Goal: Task Accomplishment & Management: Use online tool/utility

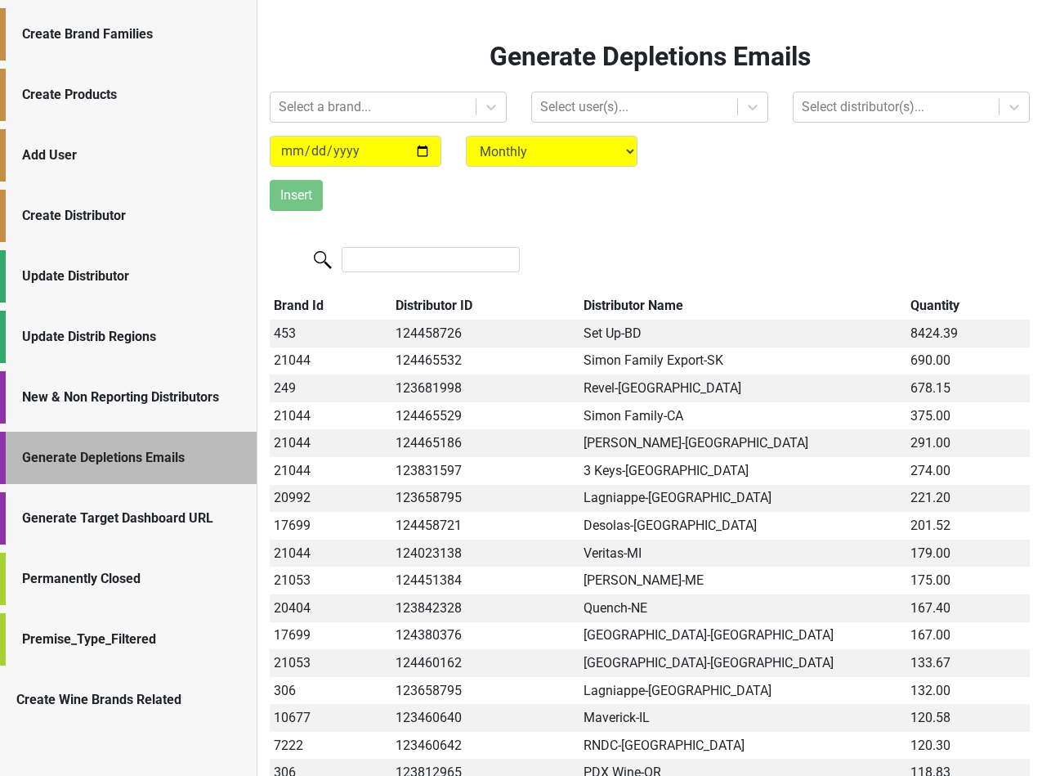
click at [129, 220] on div "Create Distributor" at bounding box center [131, 216] width 218 height 20
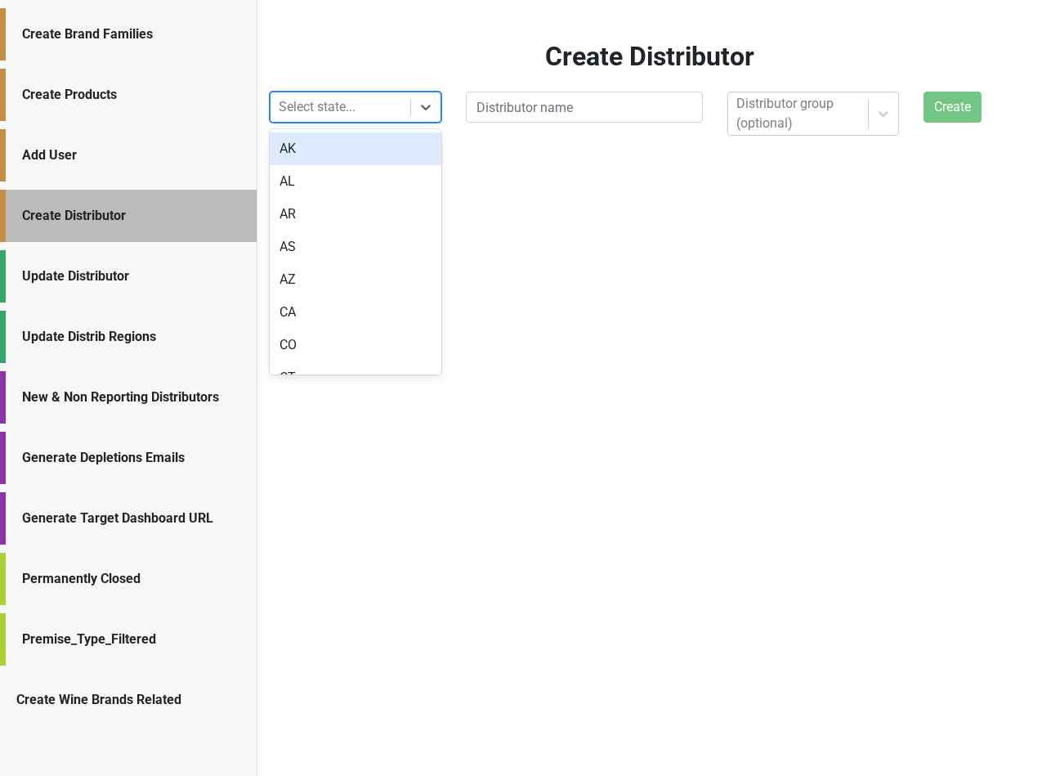
click at [326, 110] on div at bounding box center [340, 107] width 123 height 23
type input "-"
type input "wi"
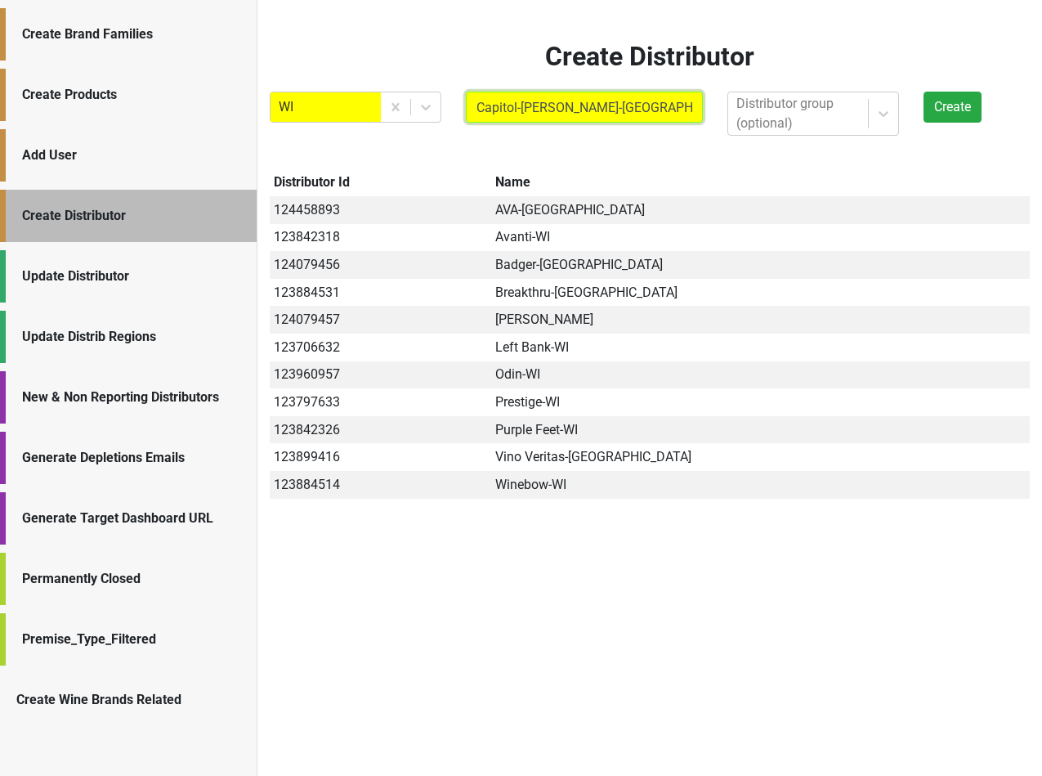
click at [522, 107] on input "Capitol-Husting-WI" at bounding box center [584, 107] width 237 height 31
type input "Capitol-Husting-WI"
click at [944, 111] on button "Create" at bounding box center [953, 107] width 58 height 31
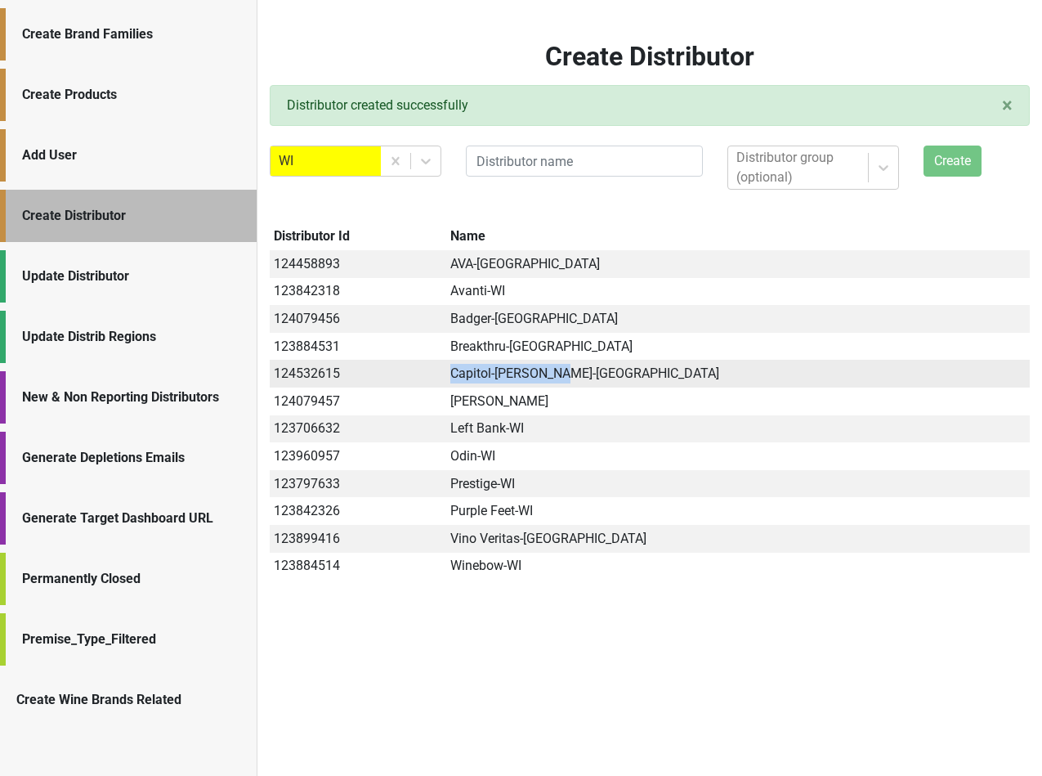
drag, startPoint x: 590, startPoint y: 373, endPoint x: 722, endPoint y: 385, distance: 132.1
click at [722, 385] on td "Capitol-Husting-WI" at bounding box center [738, 374] width 584 height 28
copy td "Capitol-Husting-WI"
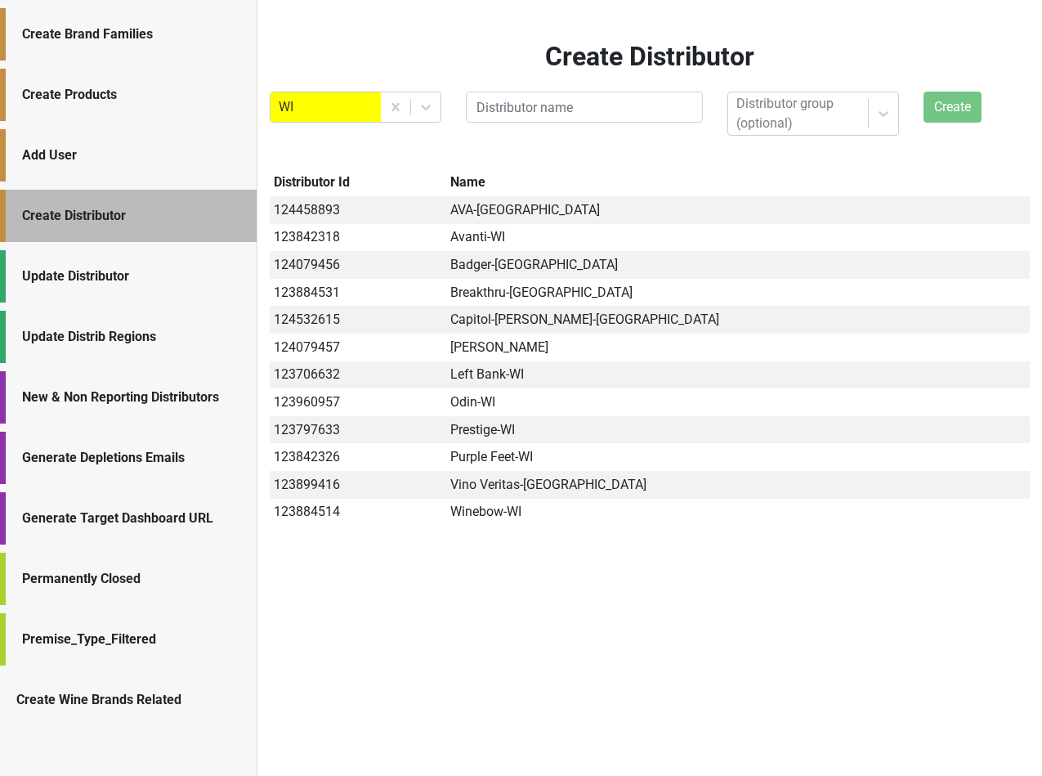
click at [145, 460] on div "Generate Depletions Emails" at bounding box center [131, 458] width 218 height 20
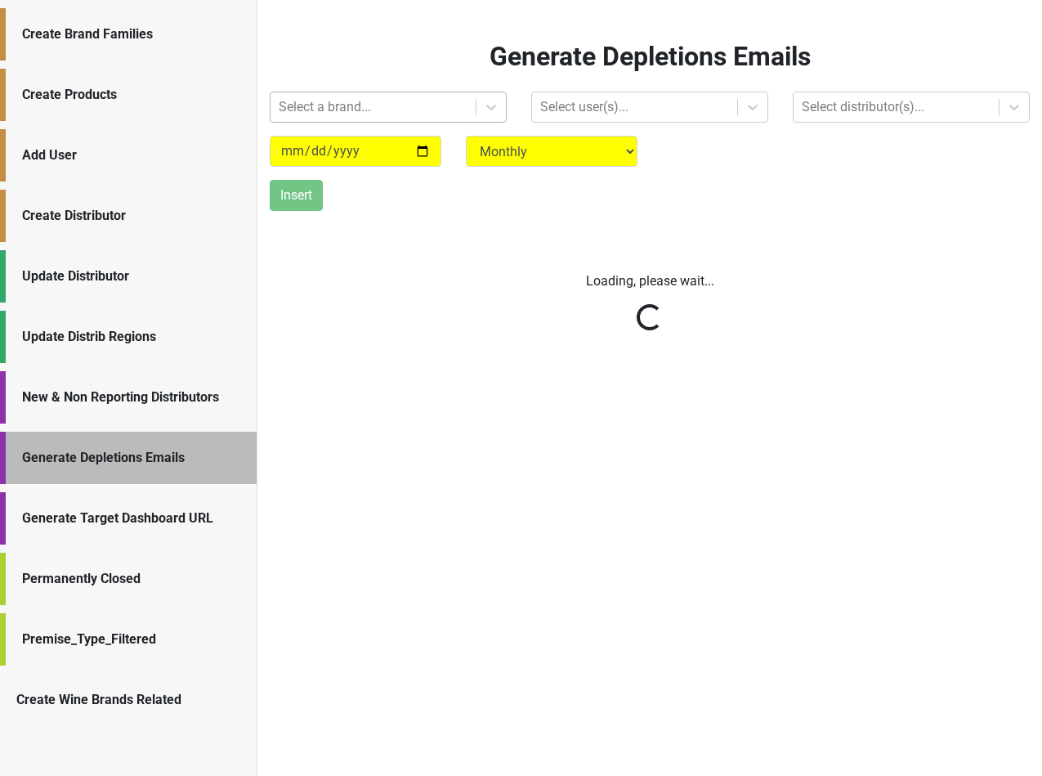
click at [337, 107] on div at bounding box center [373, 107] width 189 height 23
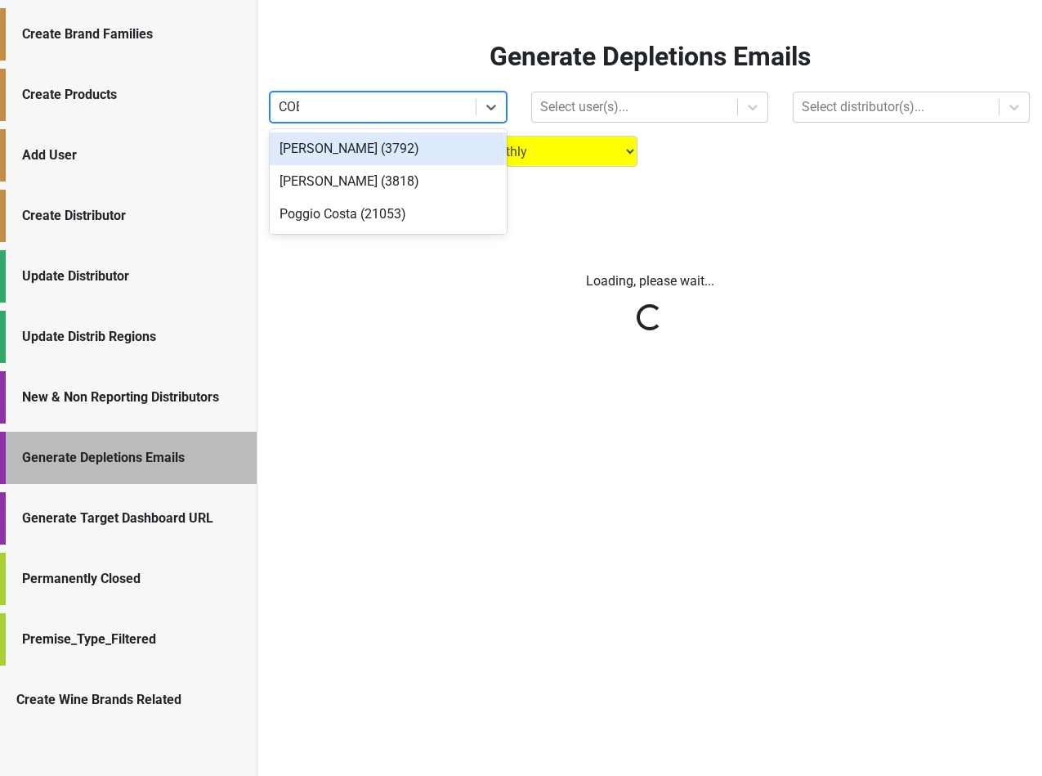
type input "COBB"
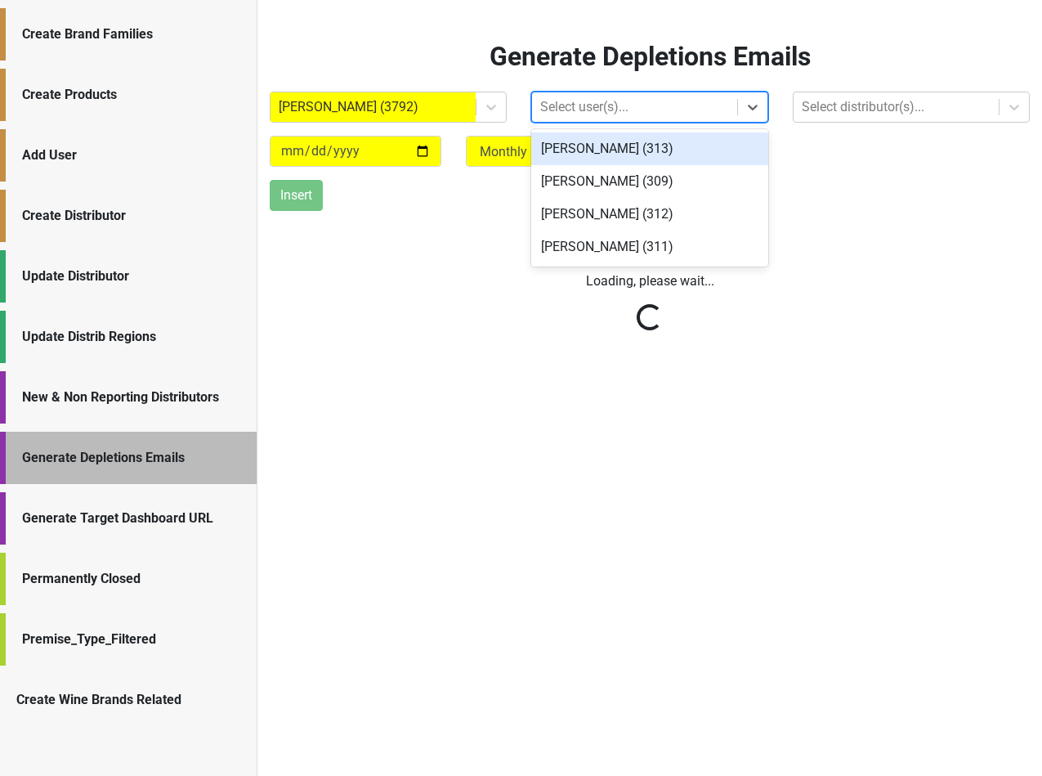
click at [556, 99] on div at bounding box center [634, 107] width 189 height 23
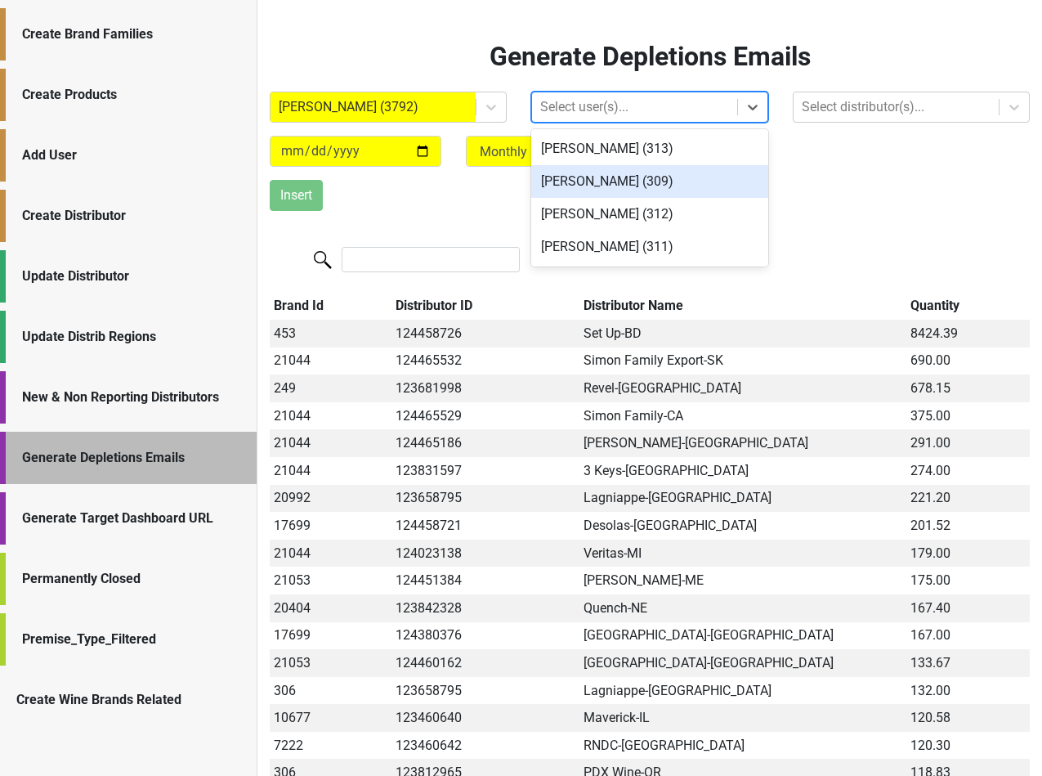
click at [566, 187] on div "Bryan Lipa (309)" at bounding box center [649, 181] width 237 height 33
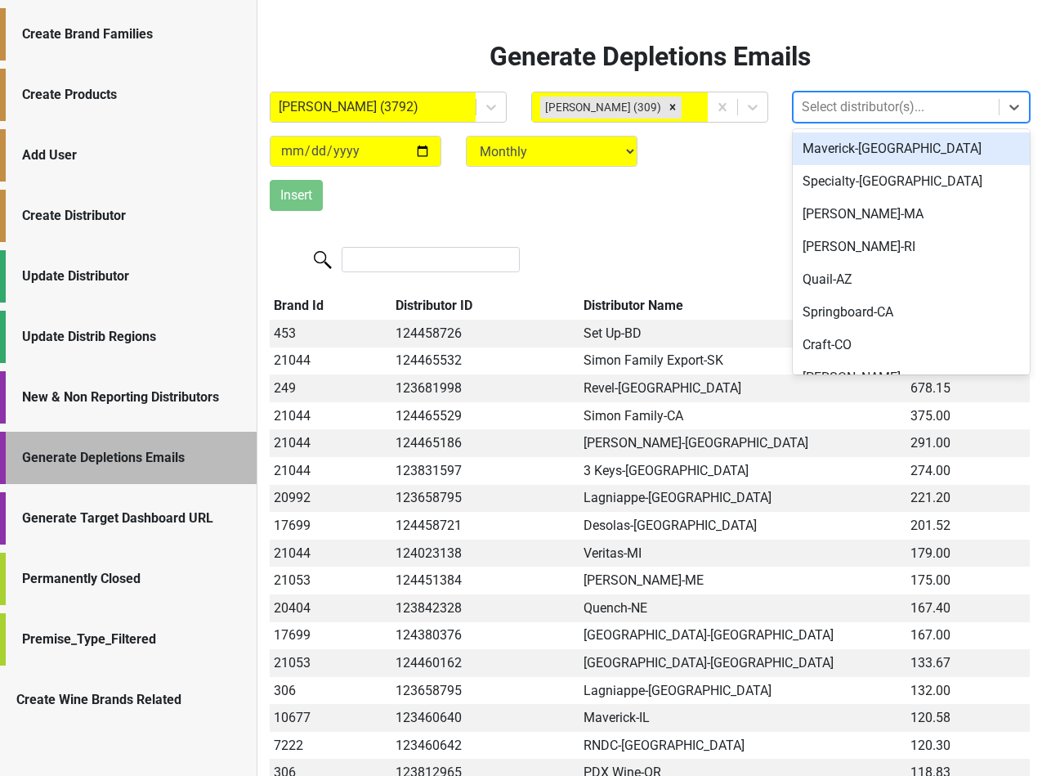
click at [842, 96] on div at bounding box center [896, 107] width 189 height 23
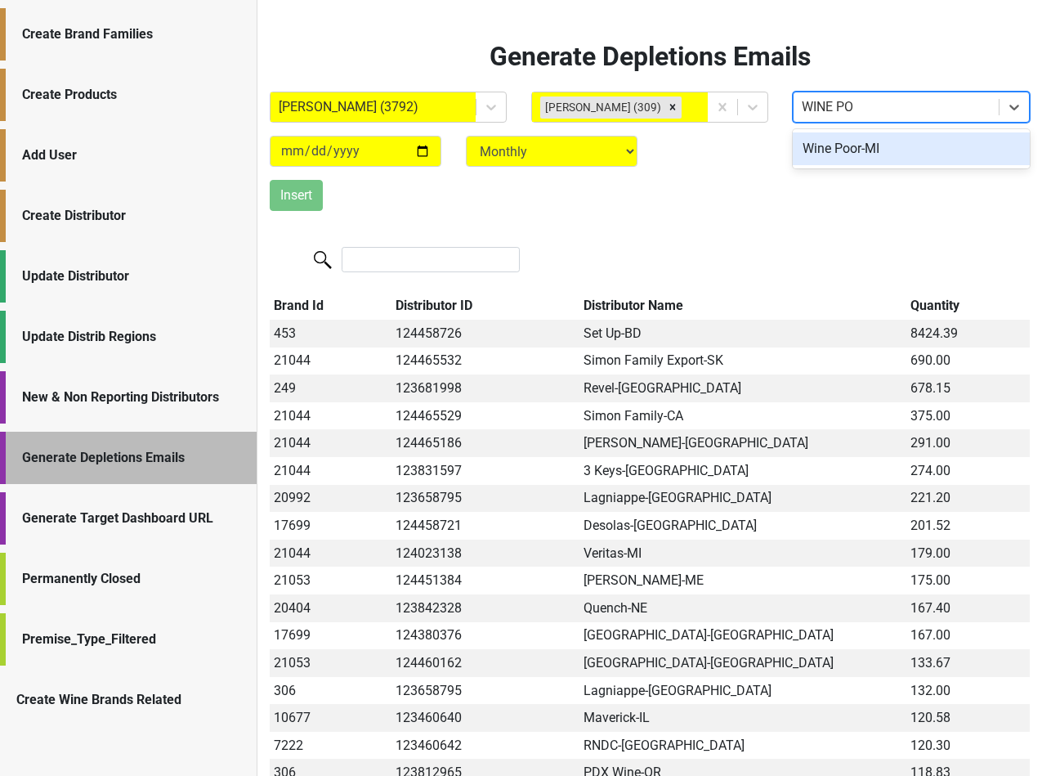
type input "WINE POO"
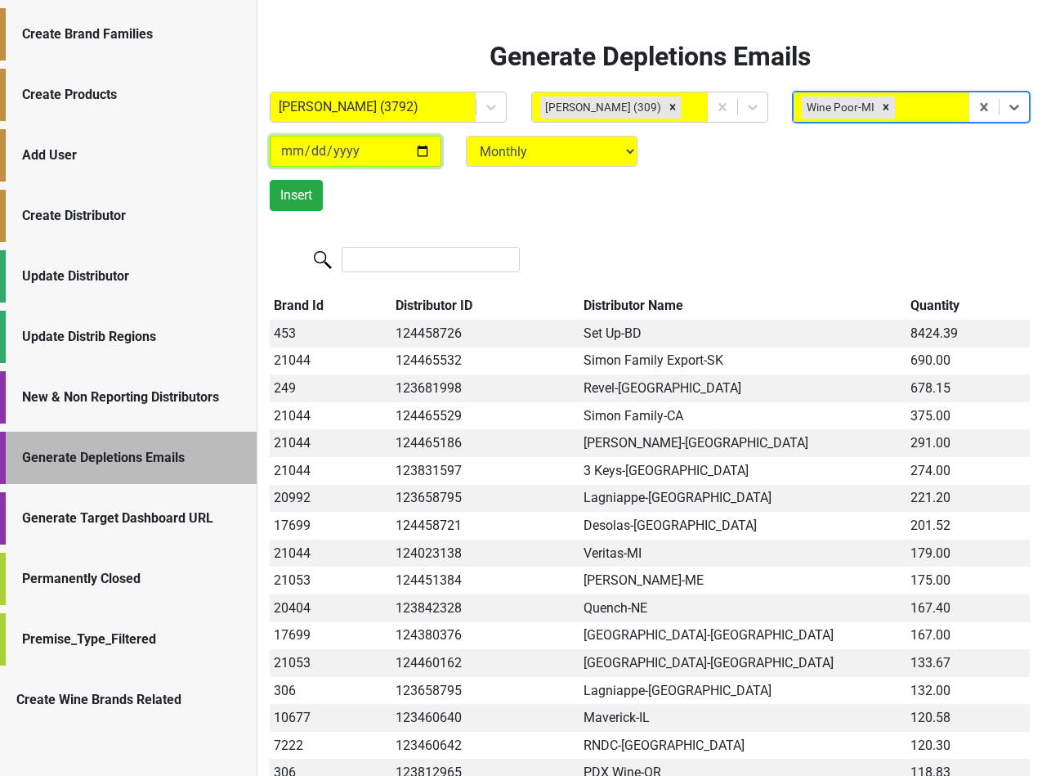
click at [292, 150] on input "2025-09-22" at bounding box center [356, 151] width 172 height 31
type input "2025-08-22"
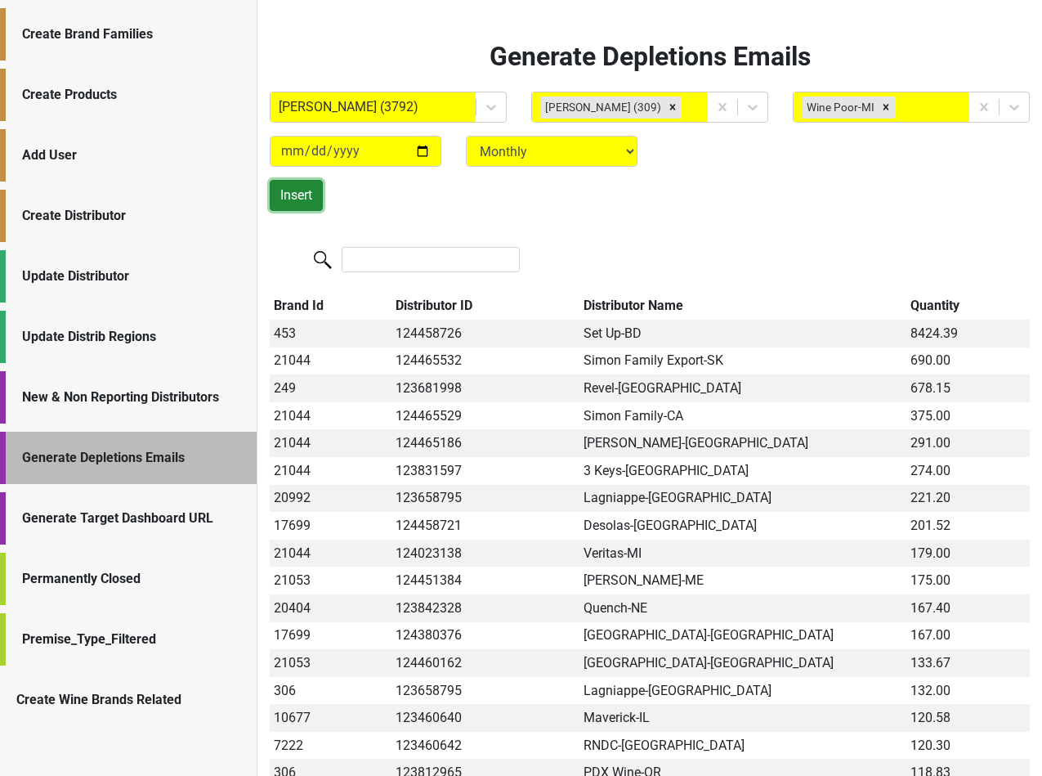
click at [298, 199] on button "Insert" at bounding box center [296, 195] width 53 height 31
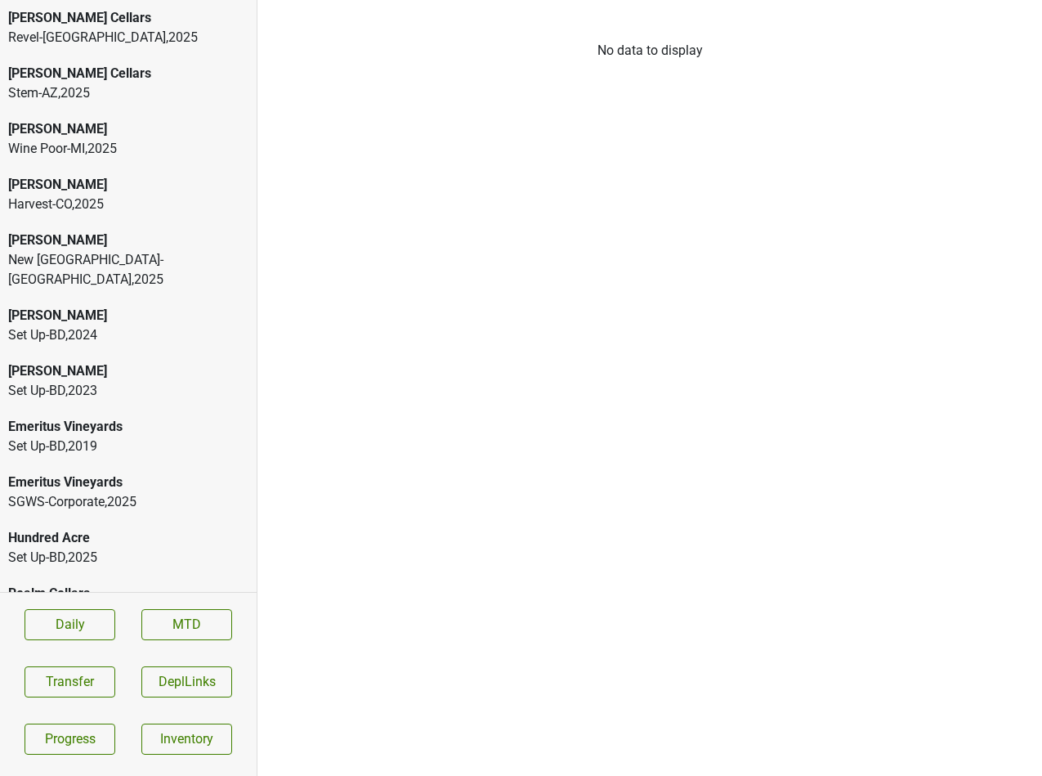
scroll to position [20, 0]
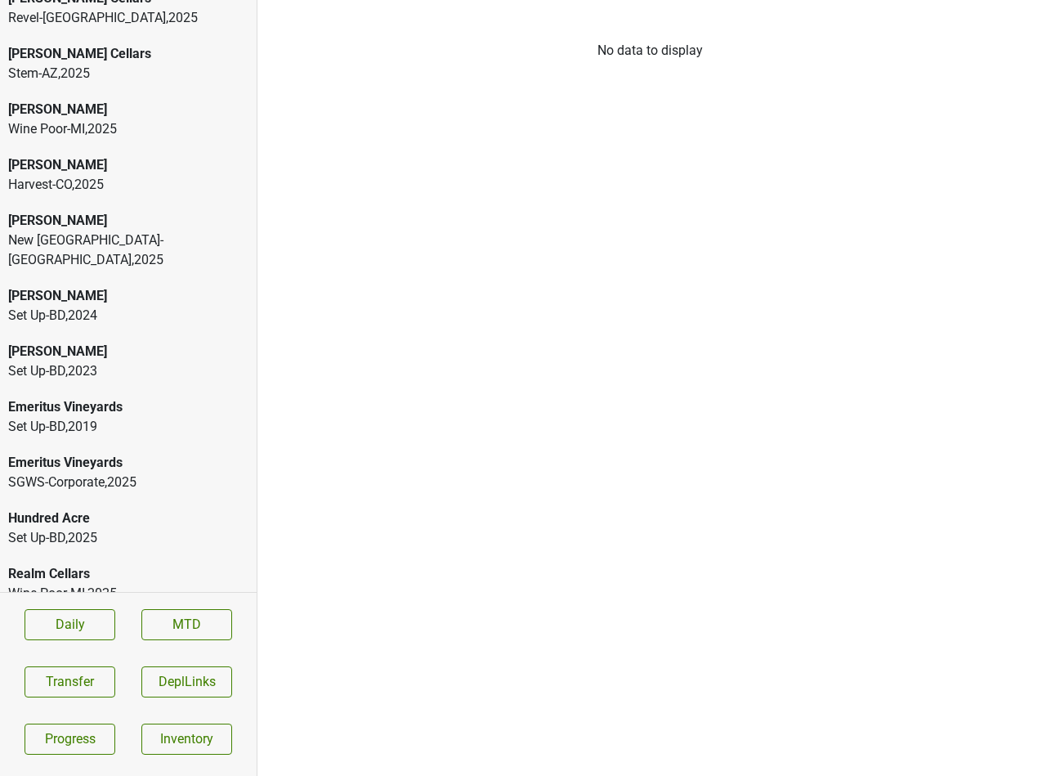
click at [186, 556] on div "Realm Cellars Wine Poor-MI , 2025" at bounding box center [128, 584] width 257 height 56
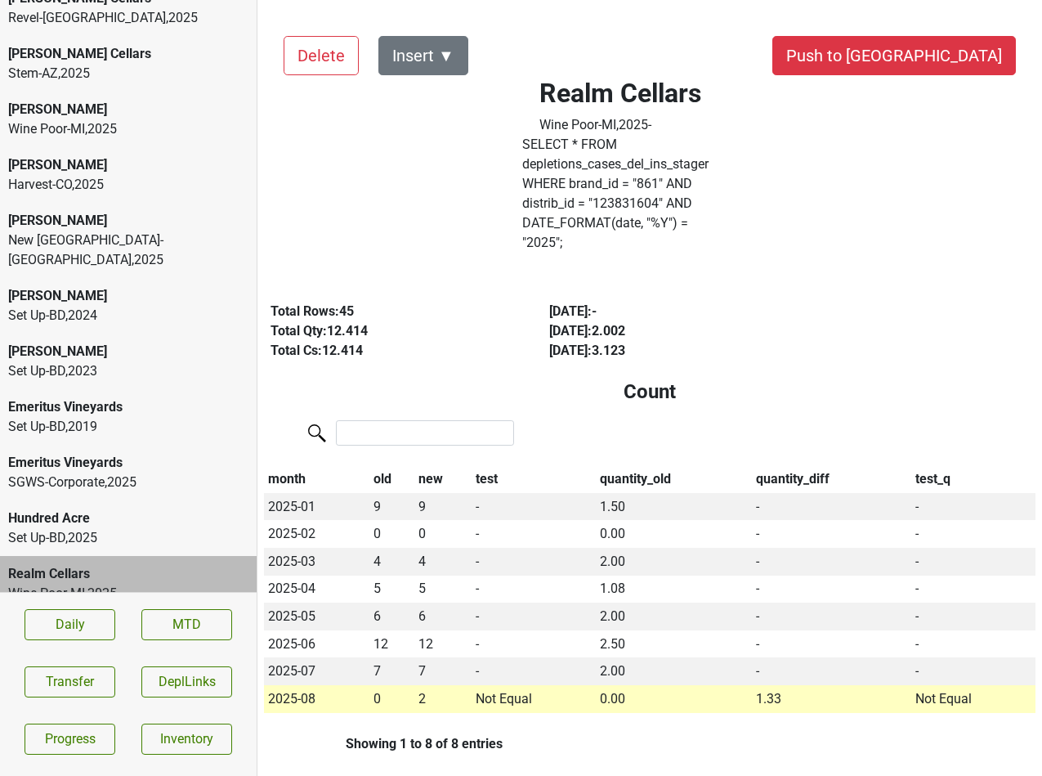
click at [80, 129] on div "Wine Poor-MI , 2025" at bounding box center [128, 129] width 240 height 20
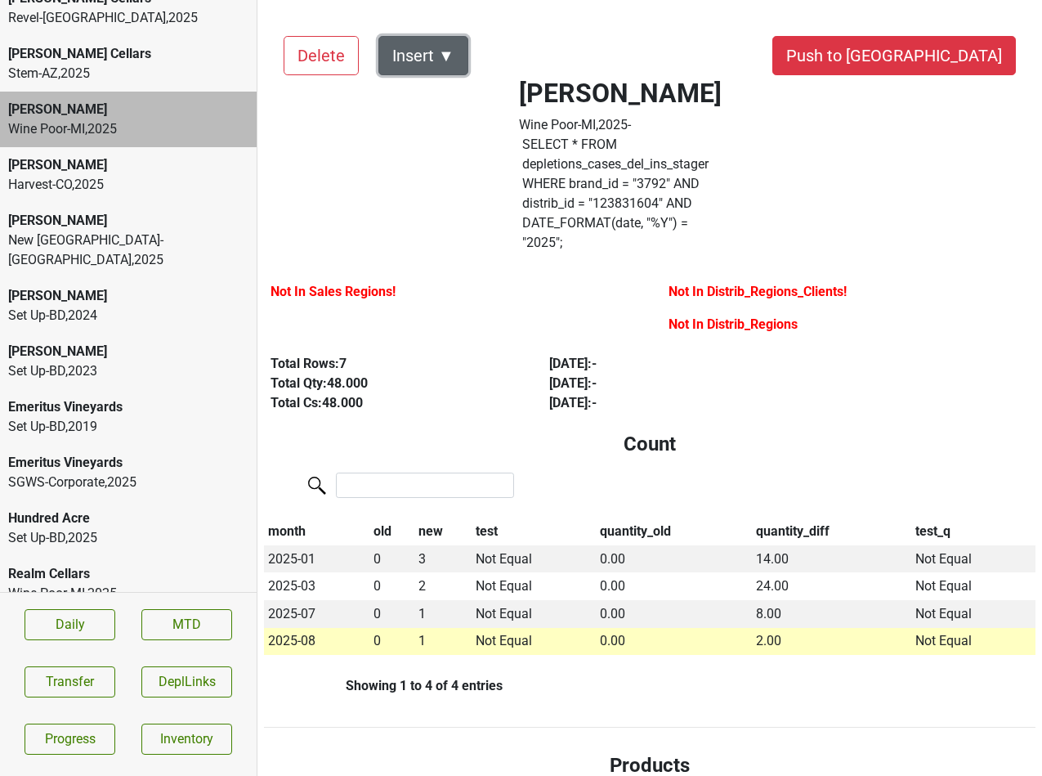
click at [435, 51] on button "Insert ▼" at bounding box center [423, 55] width 90 height 39
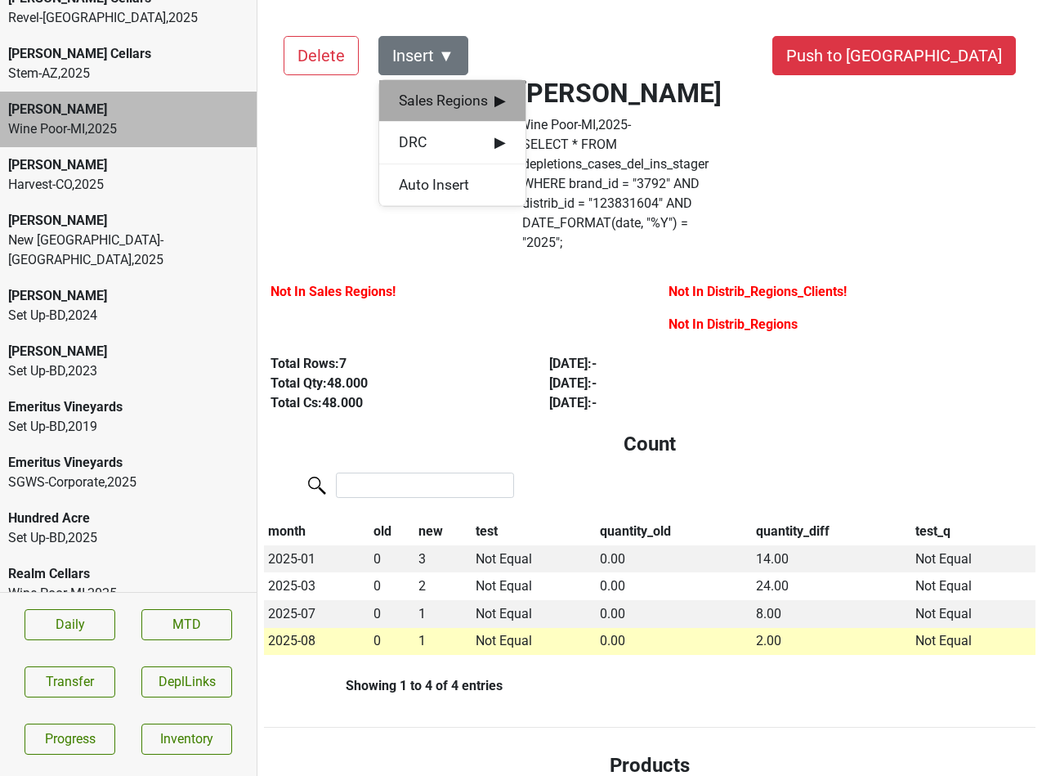
click at [439, 96] on span "Sales Regions ▶" at bounding box center [452, 100] width 107 height 21
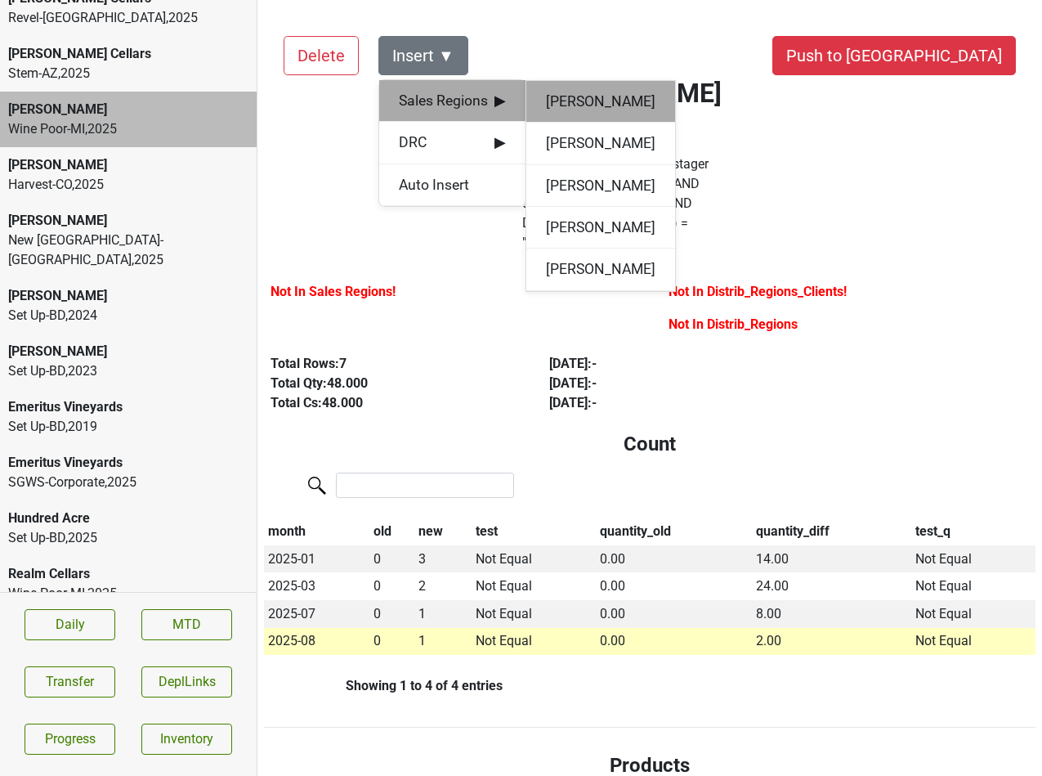
click at [563, 110] on div "Bryan Lipa" at bounding box center [600, 102] width 149 height 42
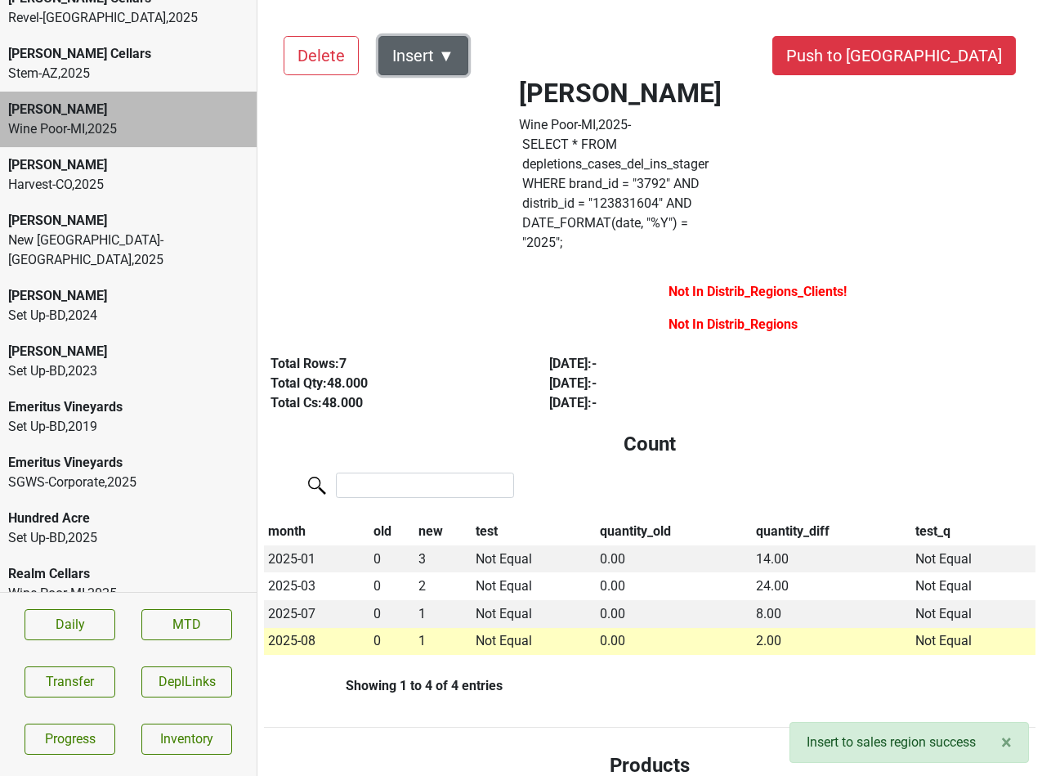
click at [441, 65] on button "Insert ▼" at bounding box center [423, 55] width 90 height 39
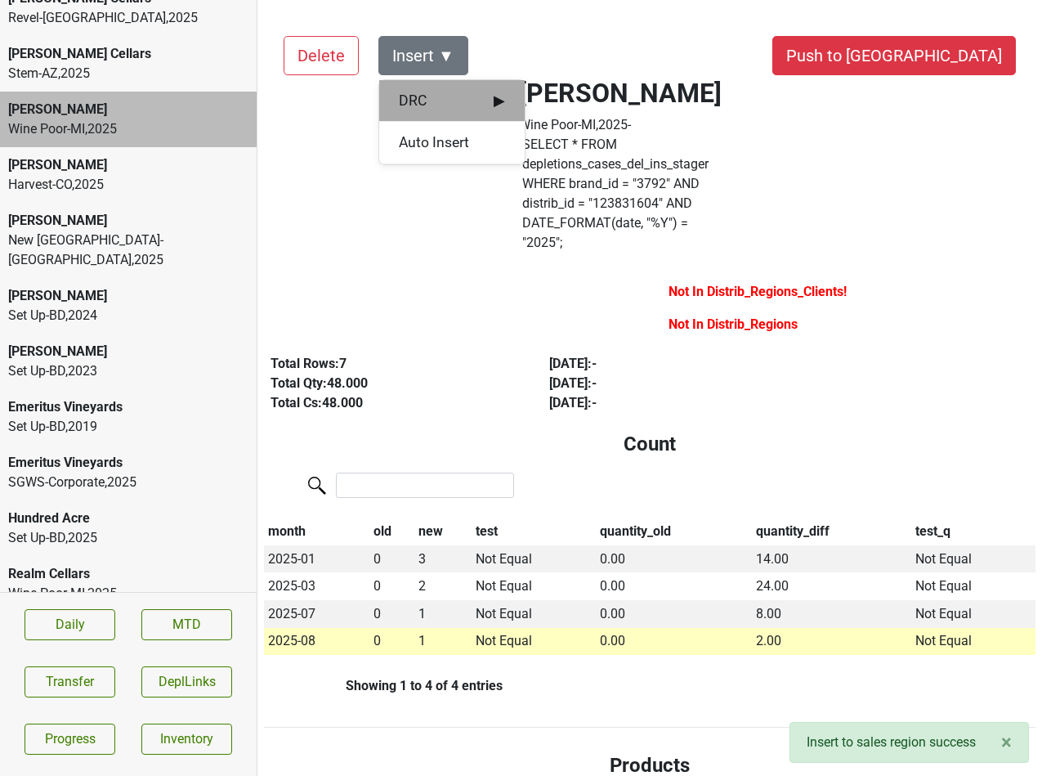
click at [448, 107] on span "DRC ▶" at bounding box center [452, 100] width 106 height 21
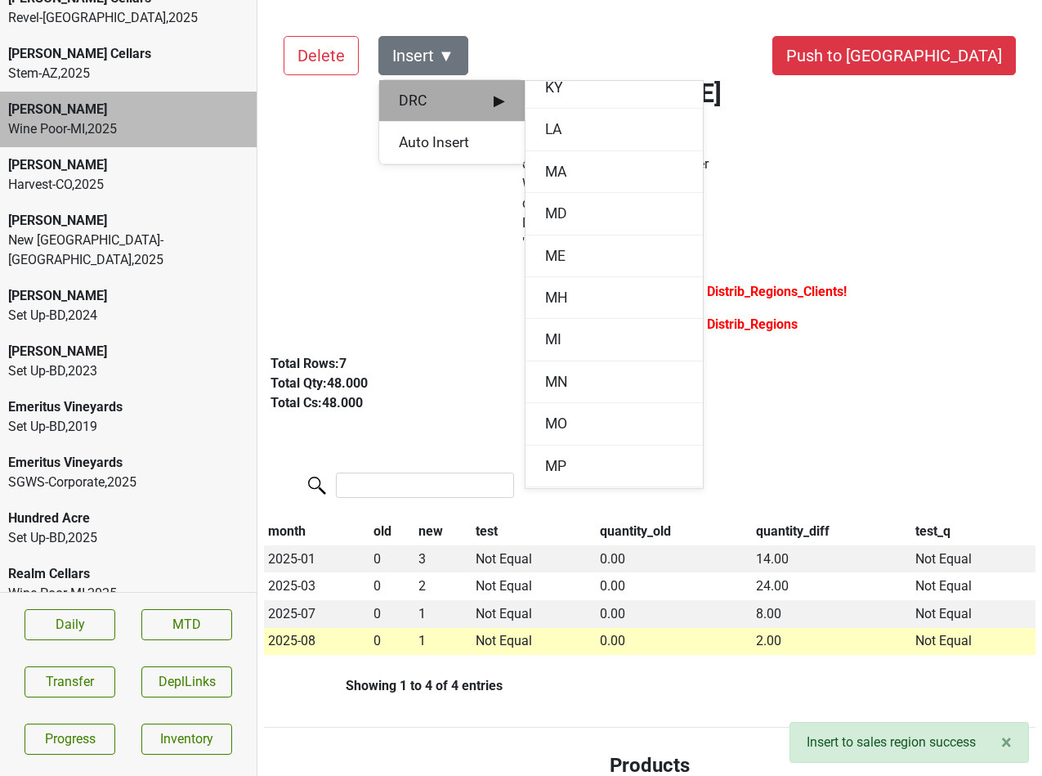
scroll to position [911, 0]
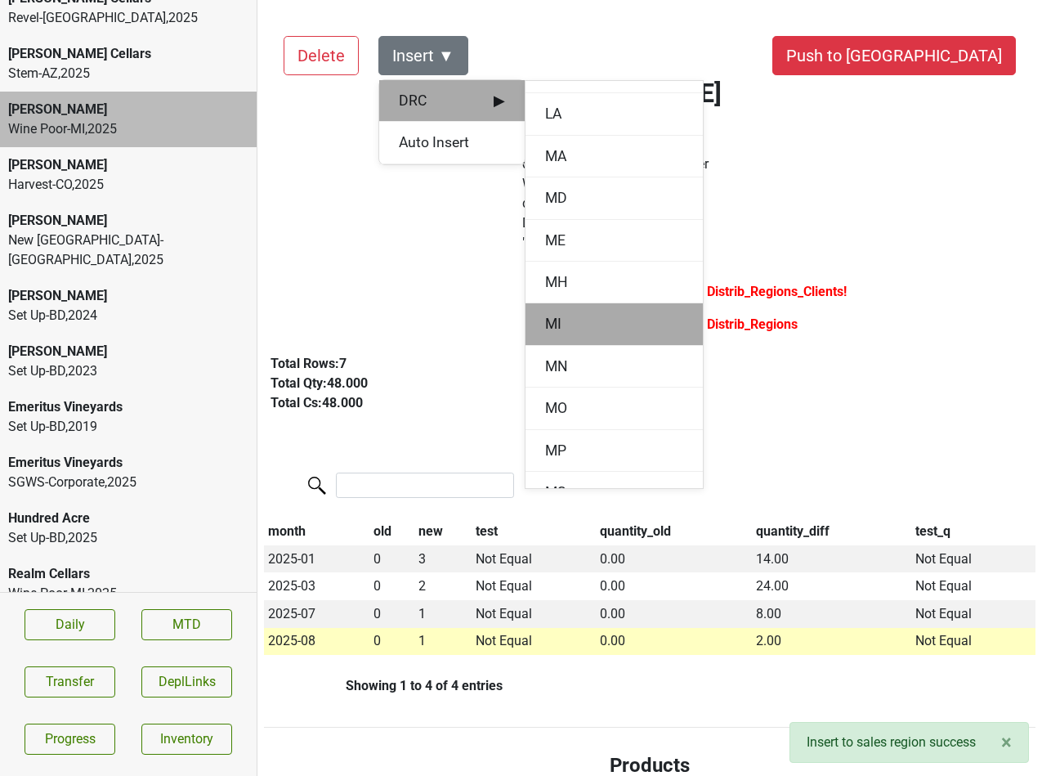
click at [554, 313] on div "MI" at bounding box center [614, 324] width 177 height 42
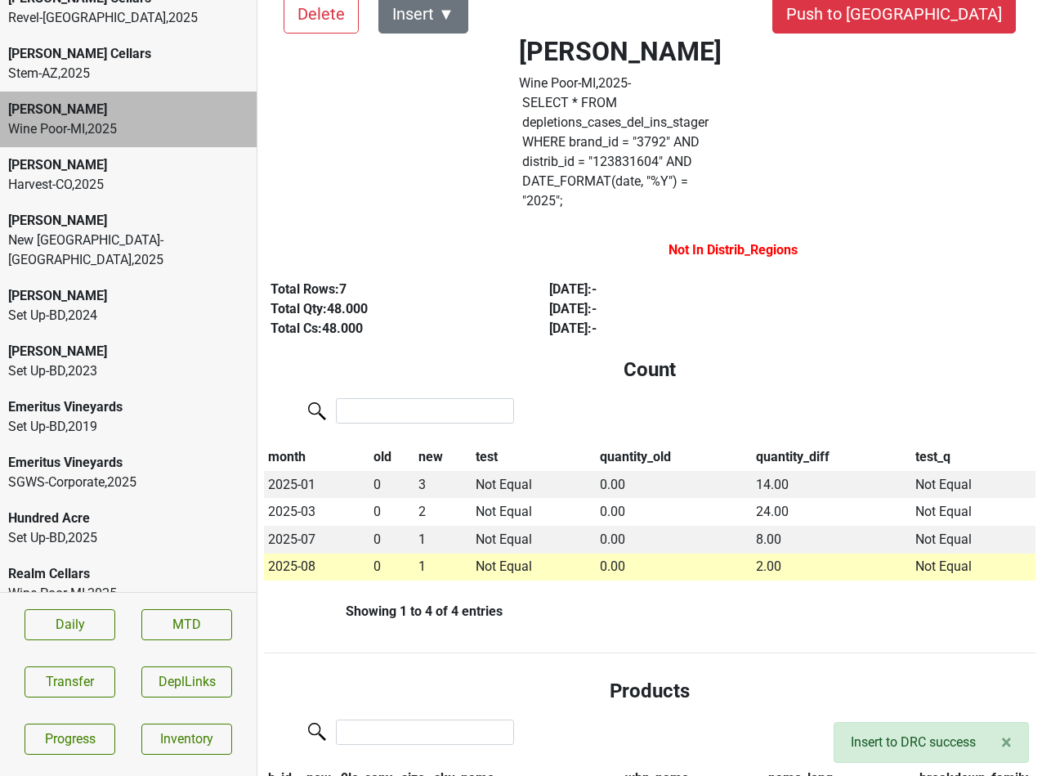
scroll to position [45, 0]
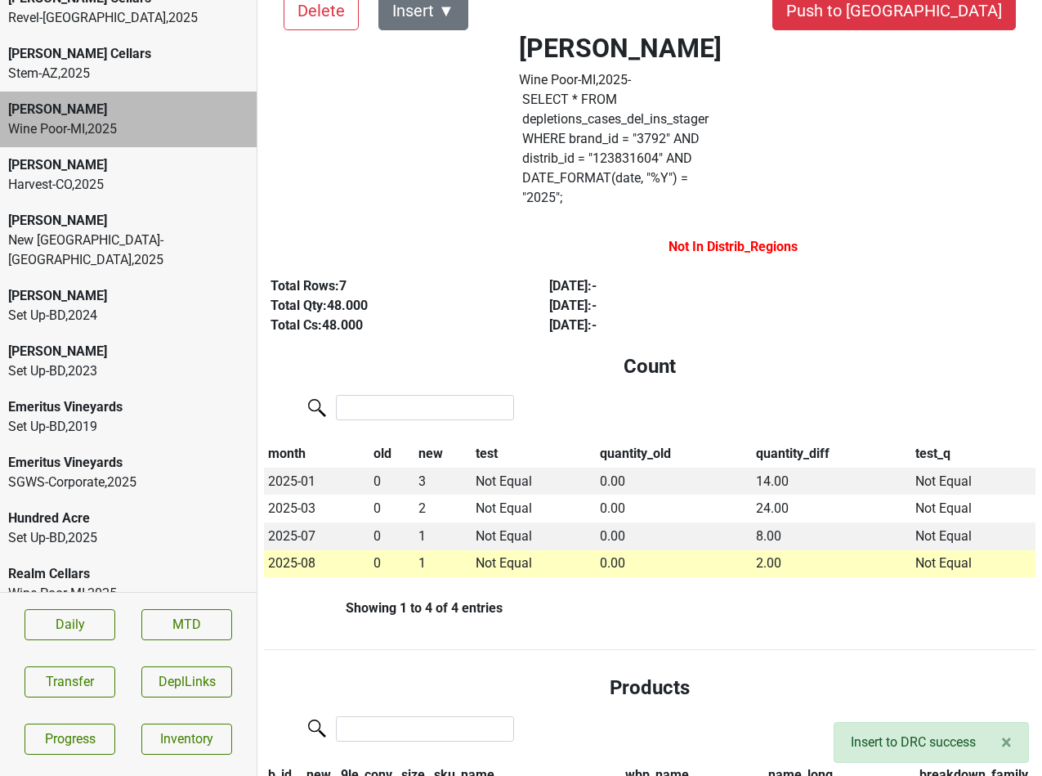
click at [47, 564] on div "Realm Cellars" at bounding box center [128, 574] width 240 height 20
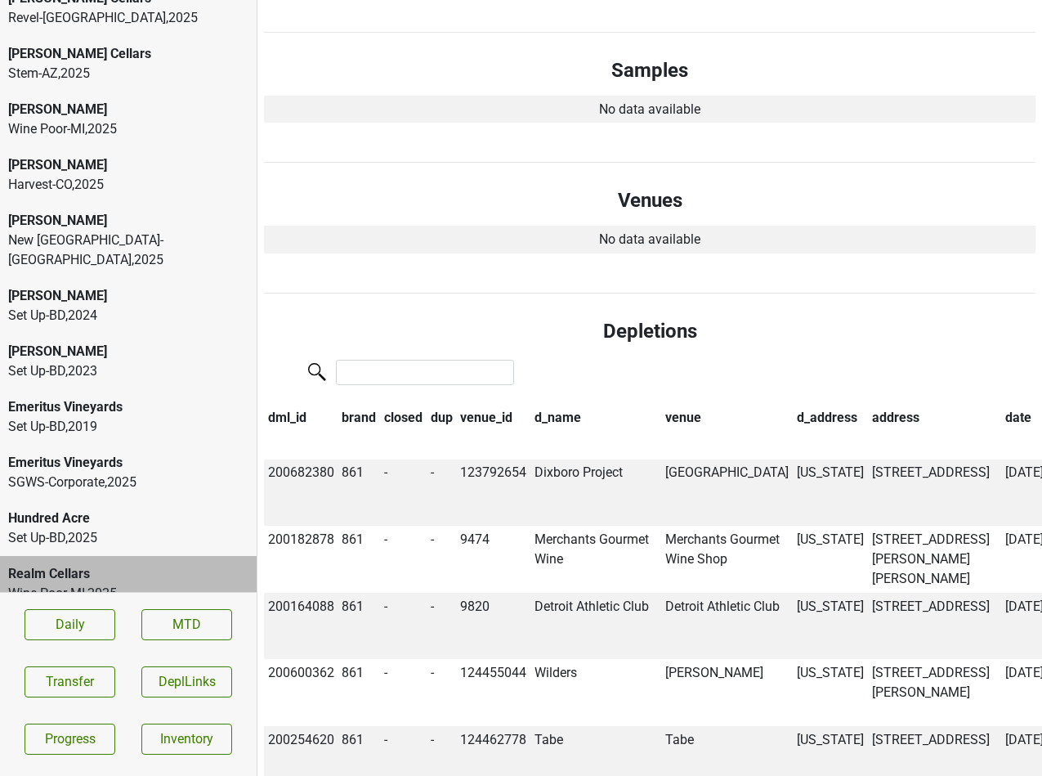
scroll to position [900, 0]
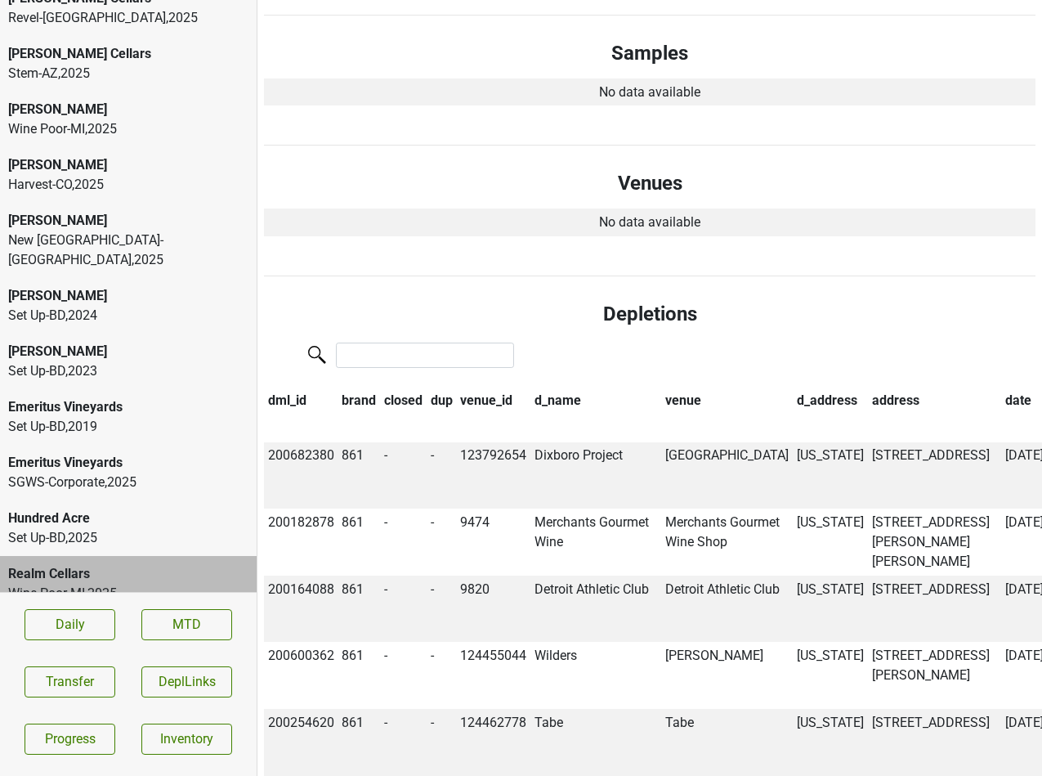
click at [1001, 387] on th "date" at bounding box center [1024, 401] width 47 height 28
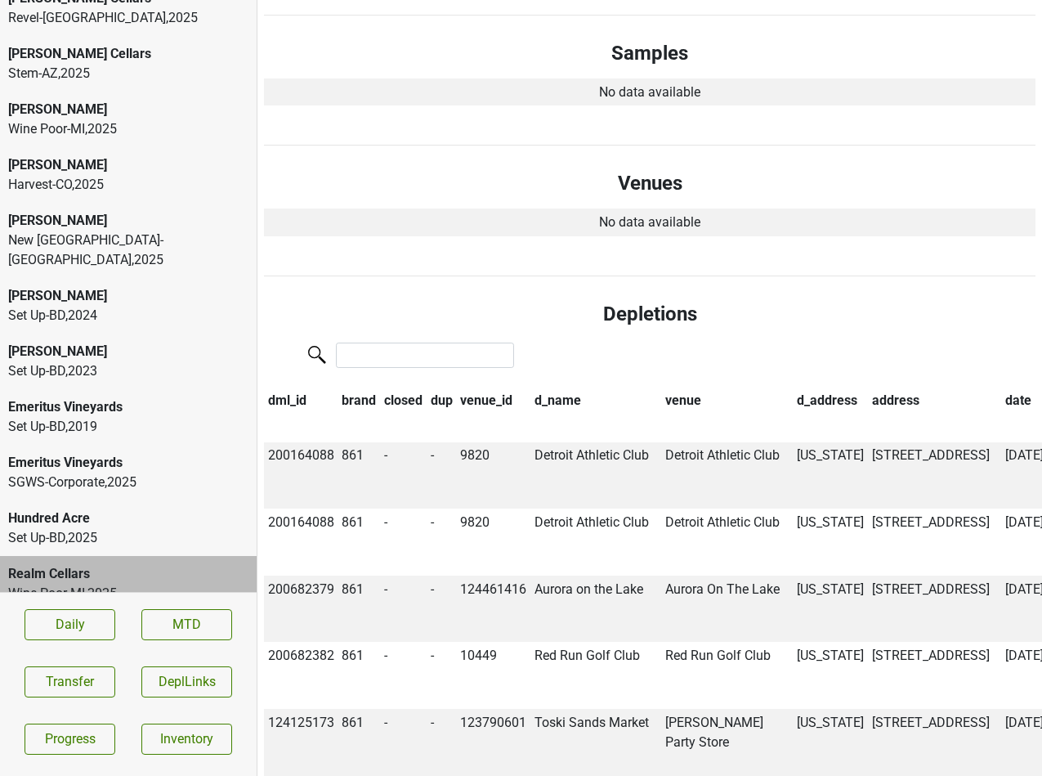
scroll to position [0, 0]
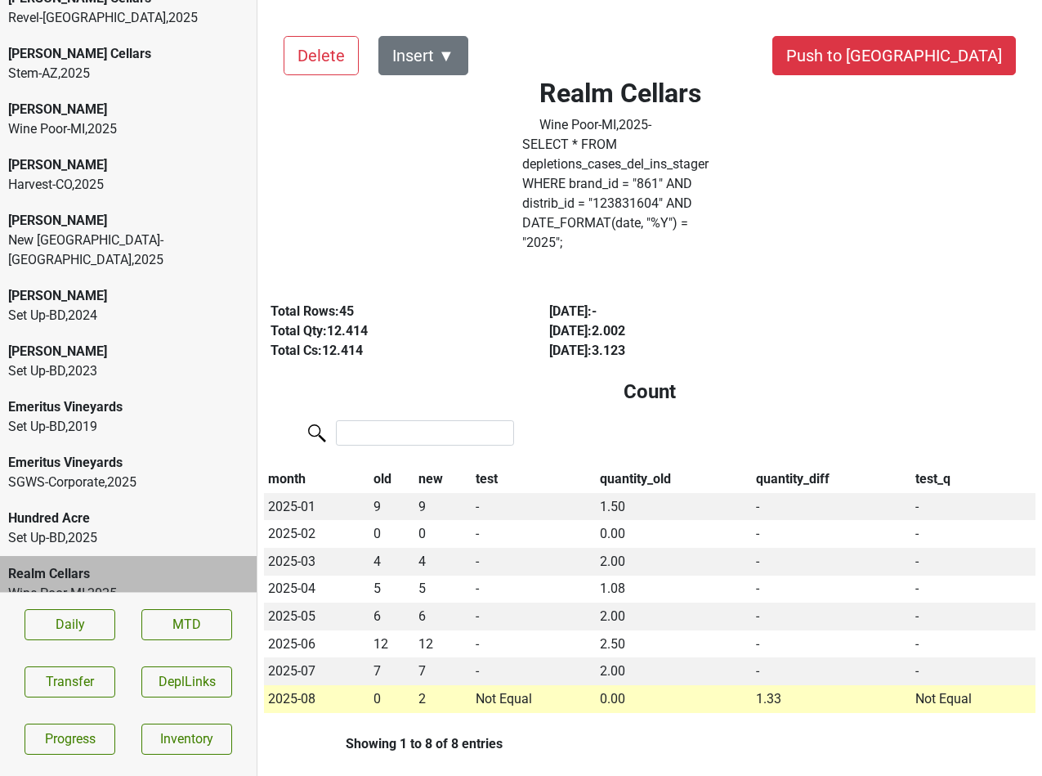
click at [708, 180] on label "SELECT * FROM depletions_cases_del_ins_stager WHERE brand_id = " 861 " AND dist…" at bounding box center [620, 194] width 196 height 118
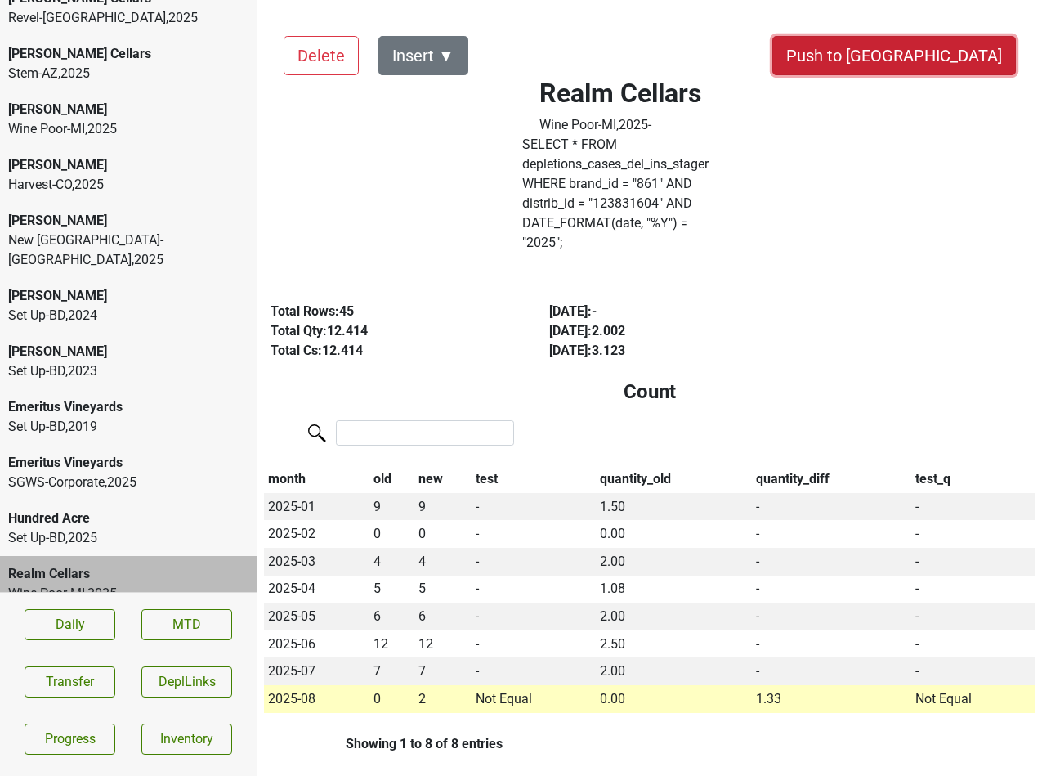
click at [934, 54] on button "Push to [GEOGRAPHIC_DATA]" at bounding box center [894, 55] width 244 height 39
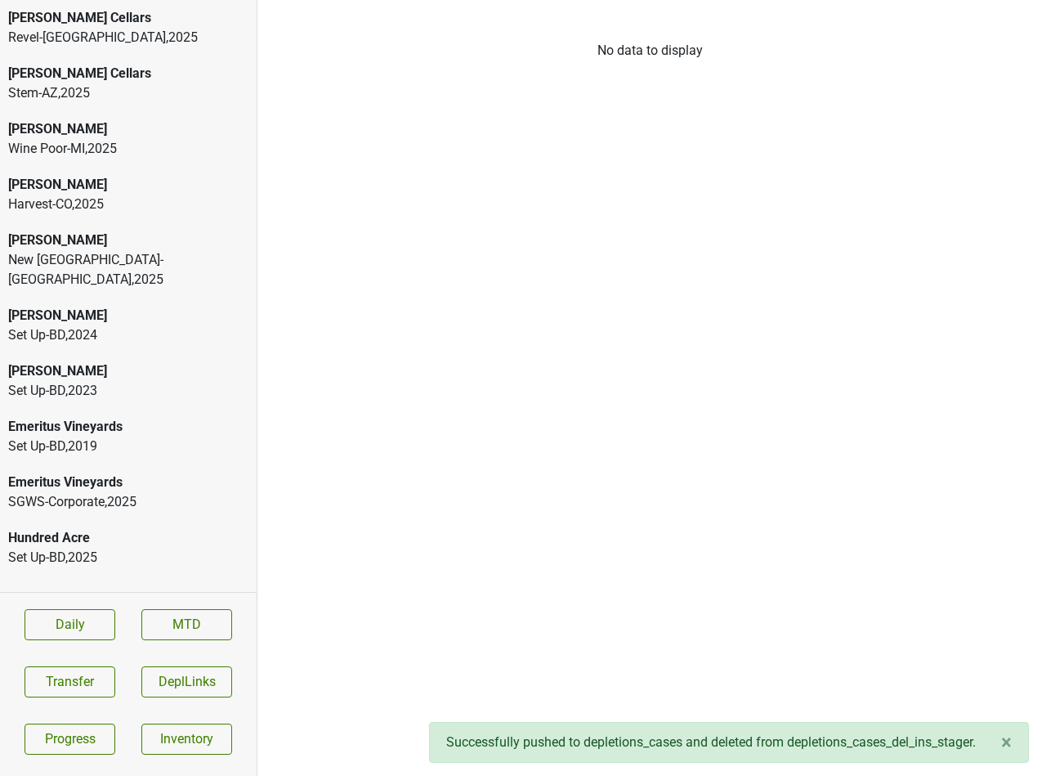
click at [105, 135] on div "Cobb" at bounding box center [128, 129] width 240 height 20
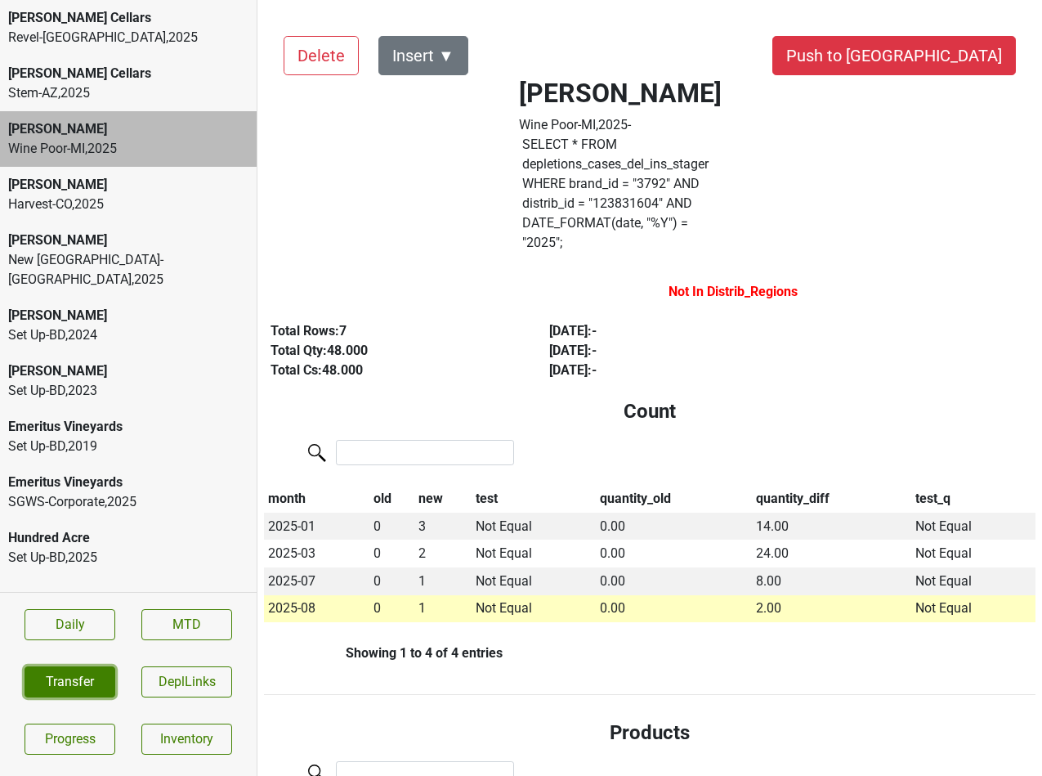
click at [87, 676] on button "Transfer" at bounding box center [70, 681] width 91 height 31
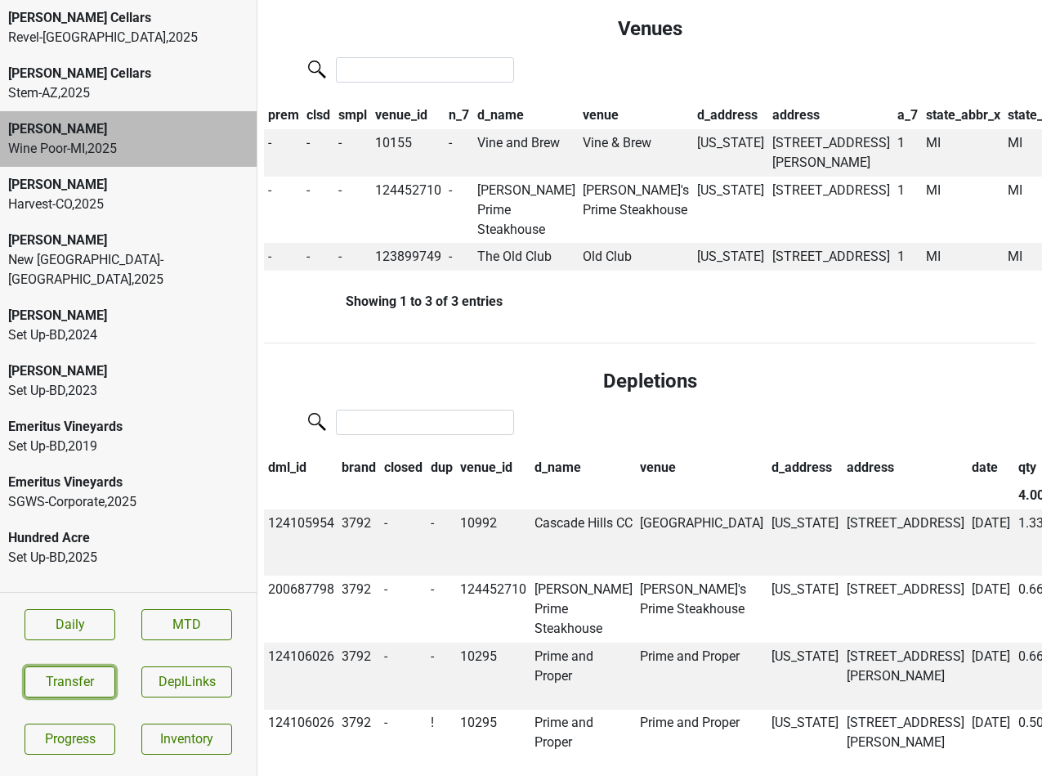
scroll to position [1205, 0]
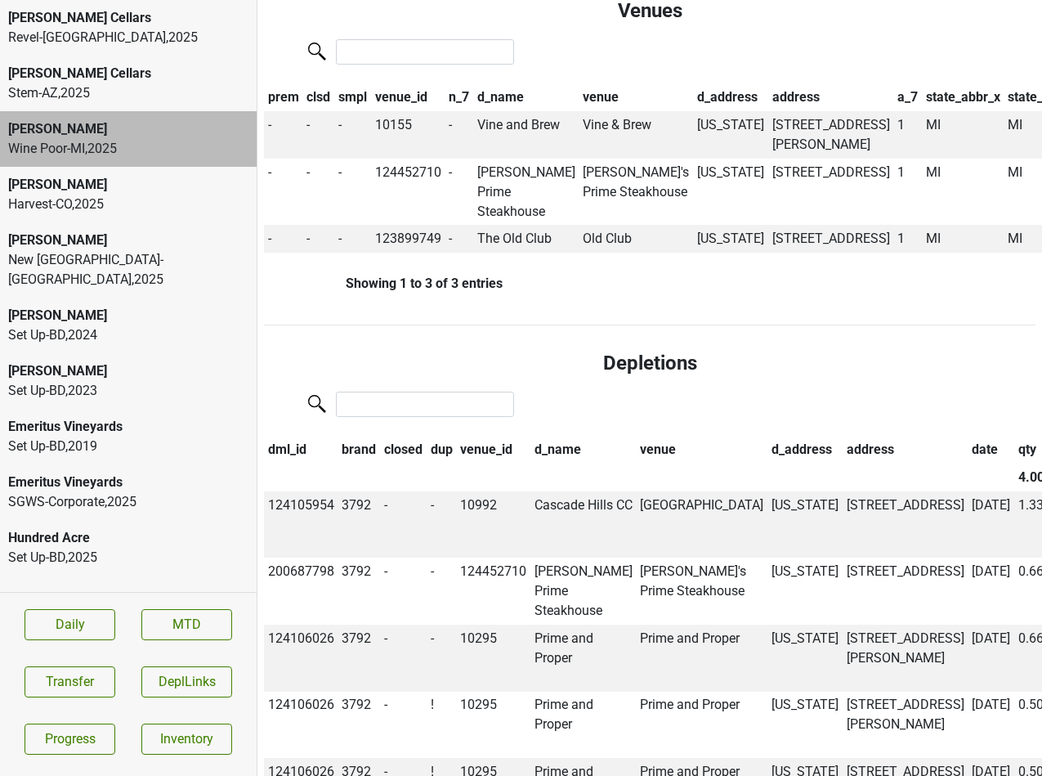
click at [968, 464] on th "date" at bounding box center [991, 450] width 47 height 28
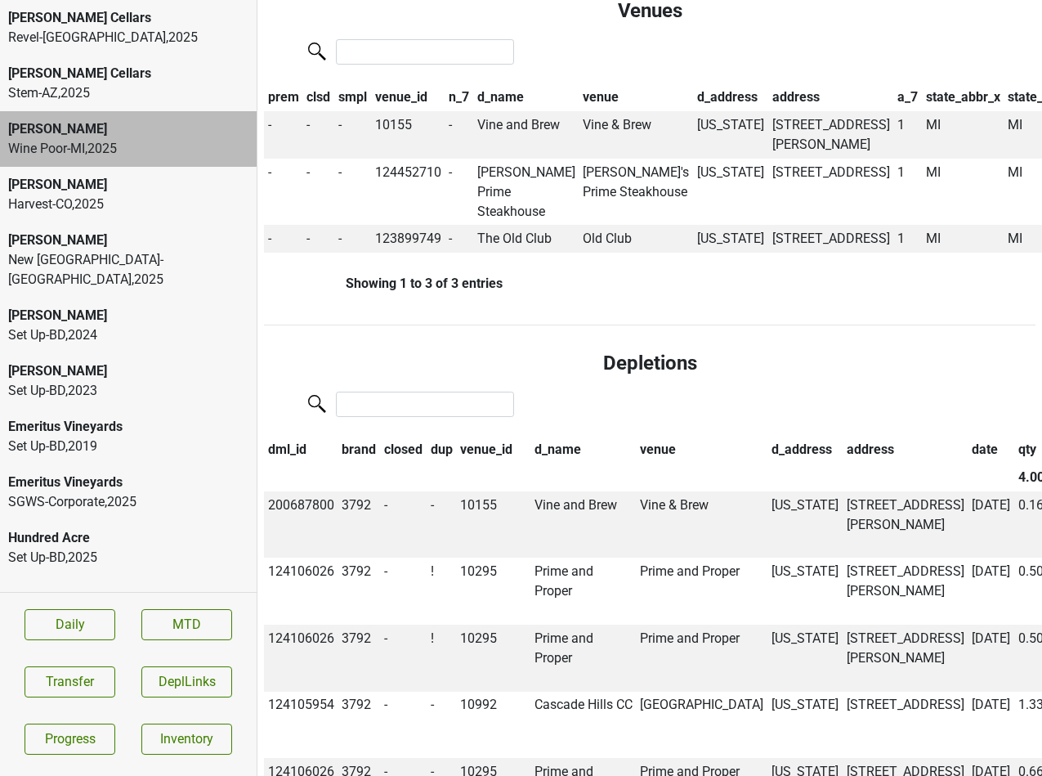
click at [968, 464] on th "date" at bounding box center [991, 450] width 47 height 28
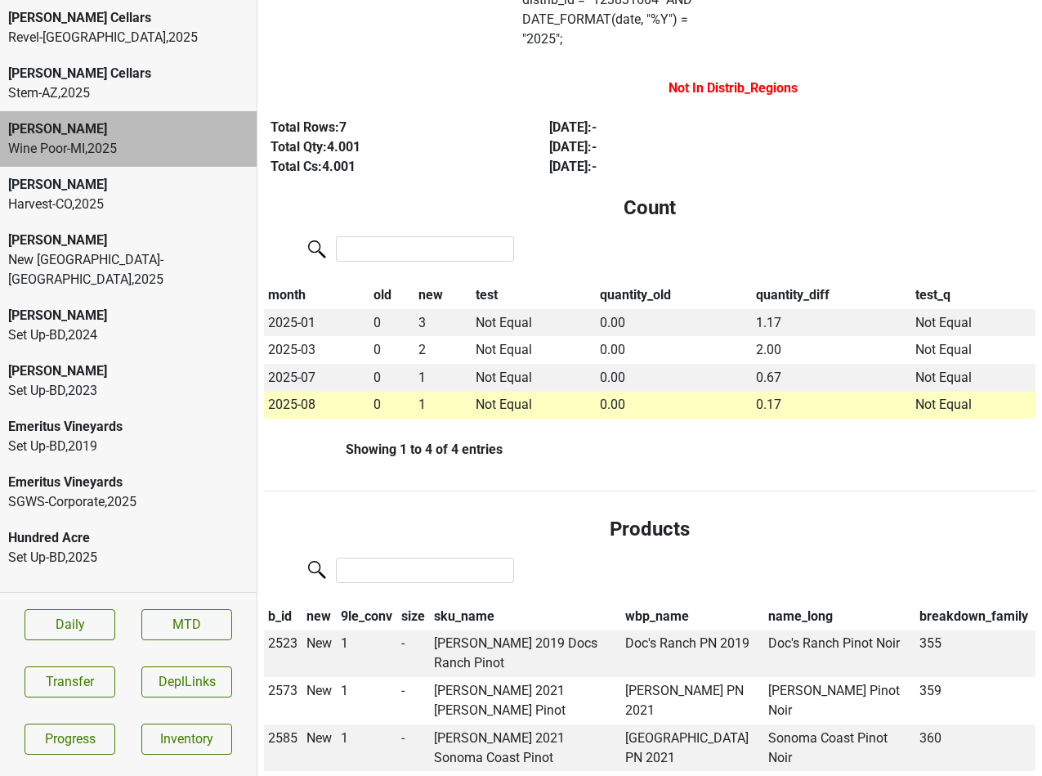
scroll to position [0, 0]
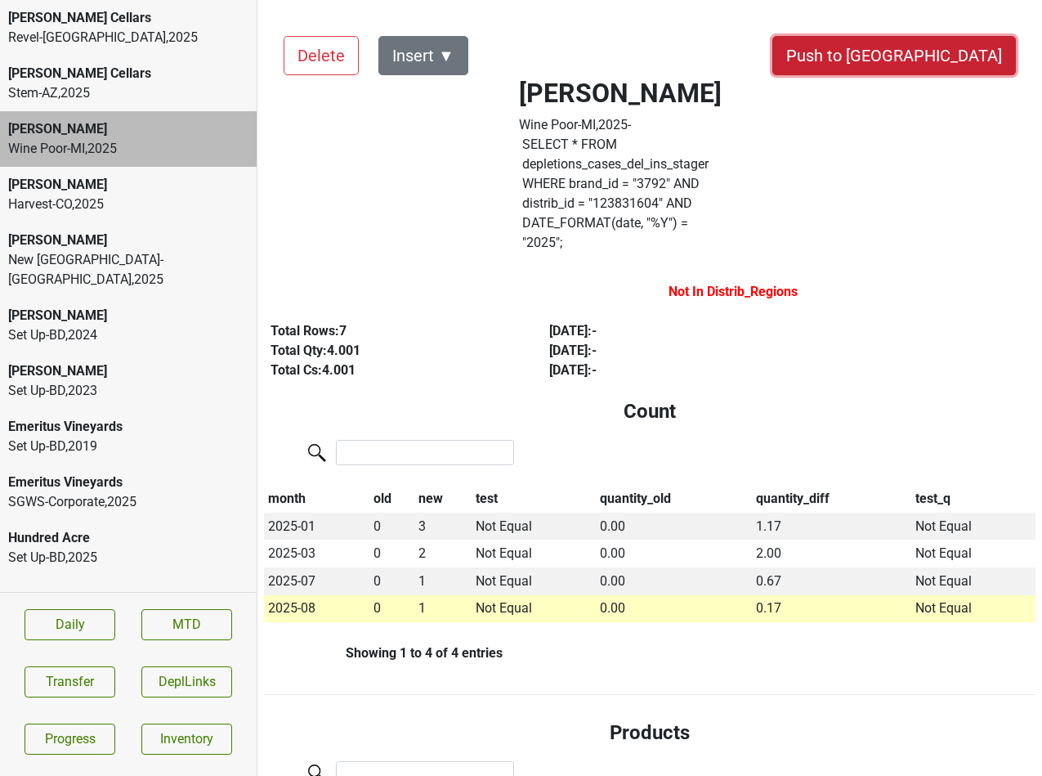
click at [957, 47] on button "Push to DC" at bounding box center [894, 55] width 244 height 39
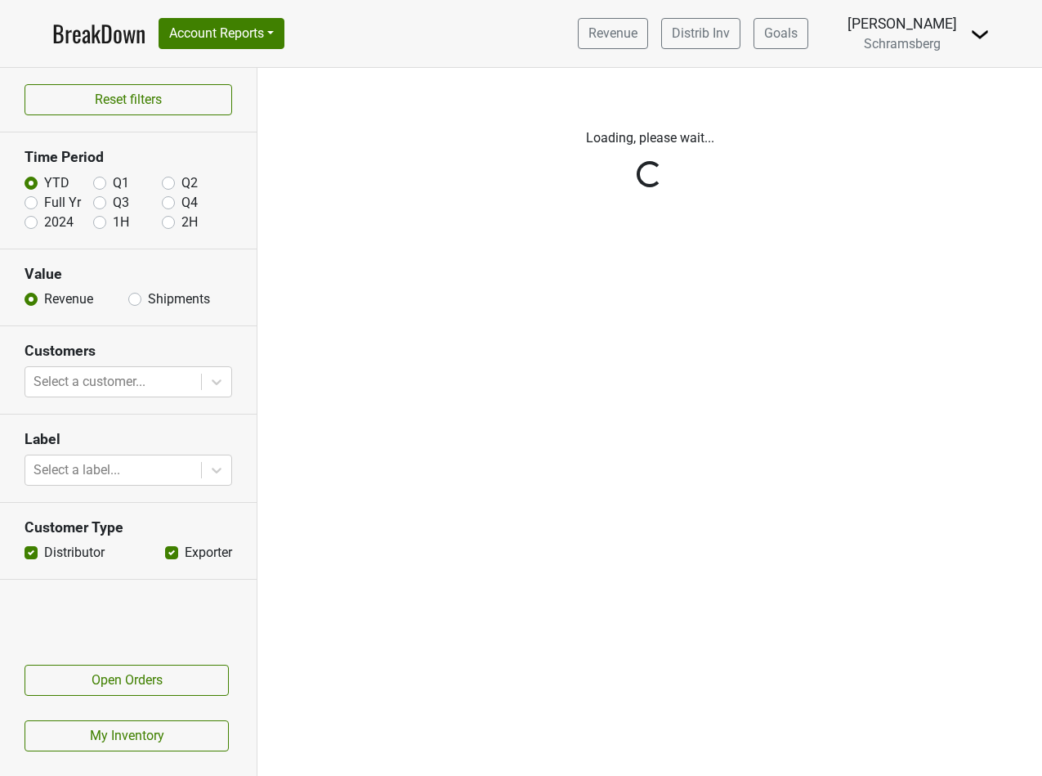
click at [977, 37] on img at bounding box center [980, 35] width 20 height 20
click at [953, 114] on link "Logout" at bounding box center [924, 118] width 129 height 26
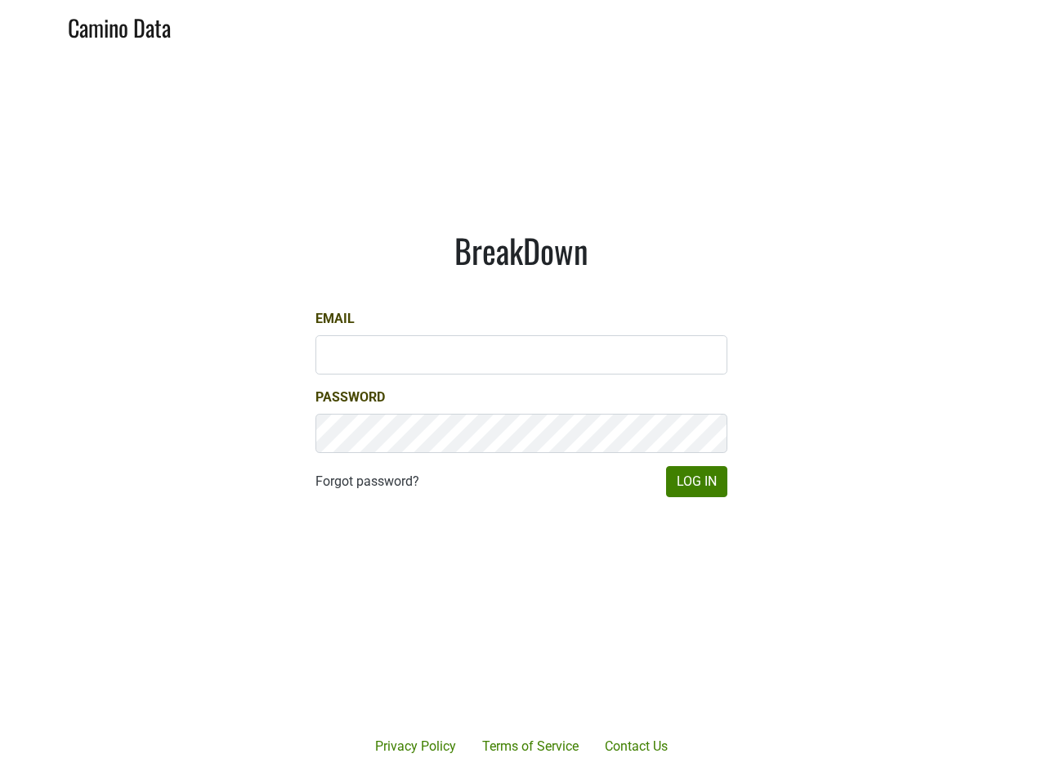
type input "[PERSON_NAME][EMAIL_ADDRESS][DOMAIN_NAME]"
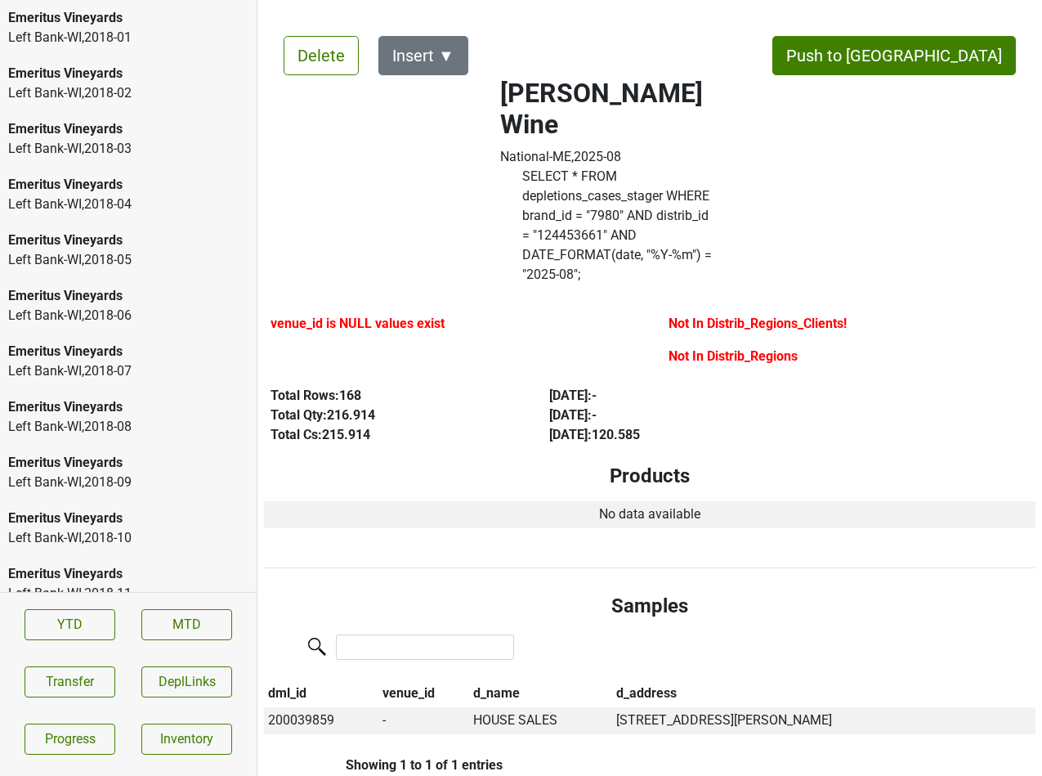
scroll to position [2520, 0]
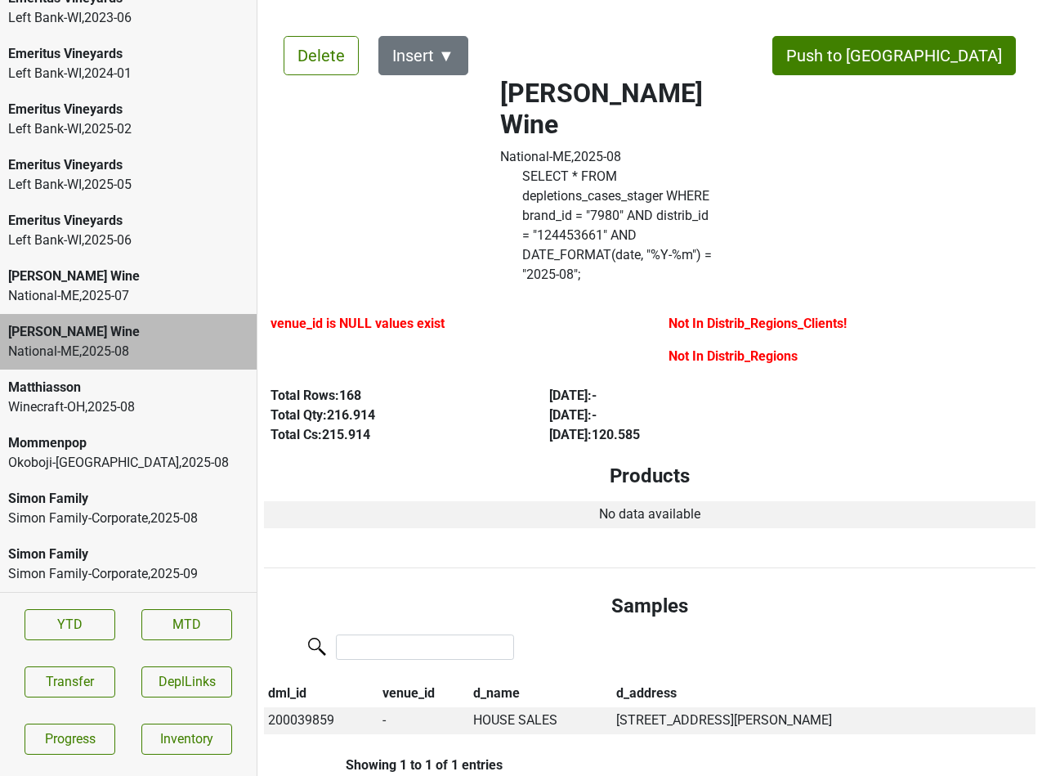
click at [101, 419] on div "Matthiasson Winecraft-OH , 2025 - 08" at bounding box center [128, 397] width 257 height 56
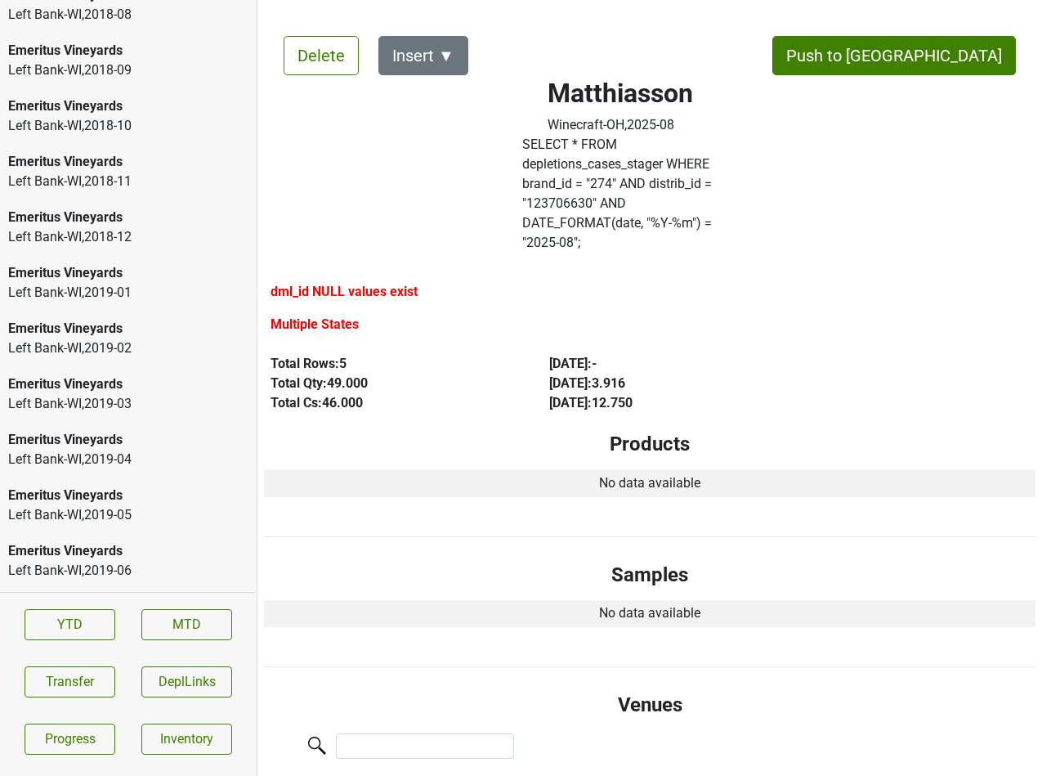
scroll to position [7, 0]
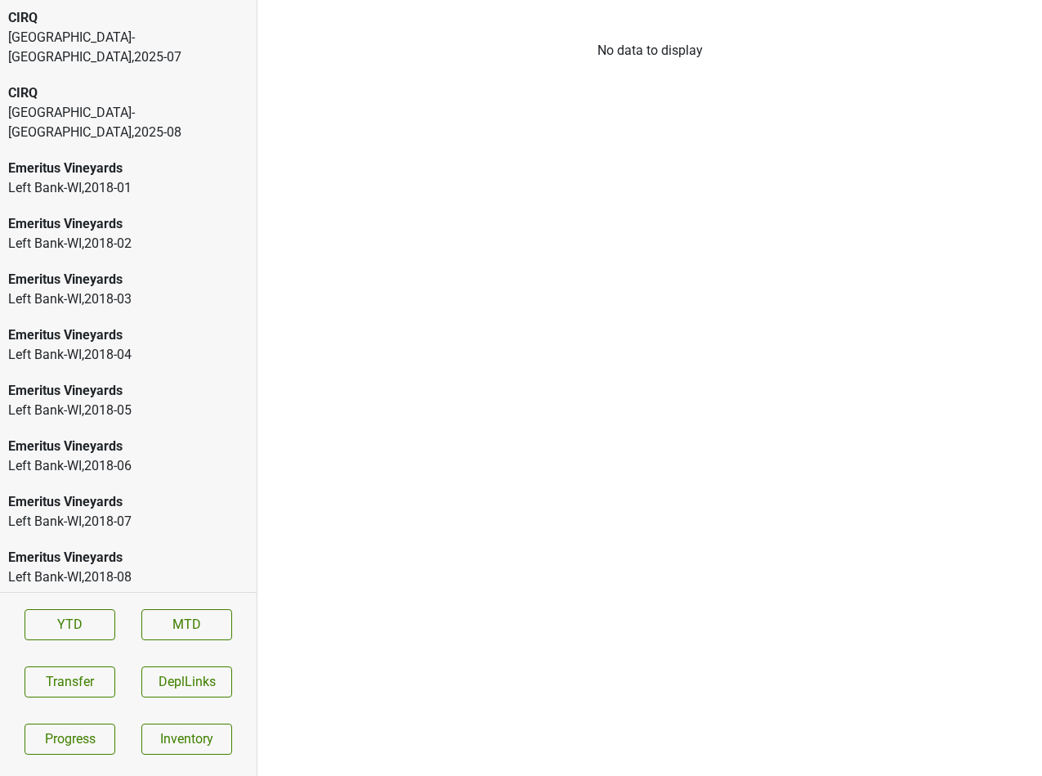
click at [55, 28] on div "[GEOGRAPHIC_DATA]-[GEOGRAPHIC_DATA] , 2025 - 07" at bounding box center [128, 47] width 240 height 39
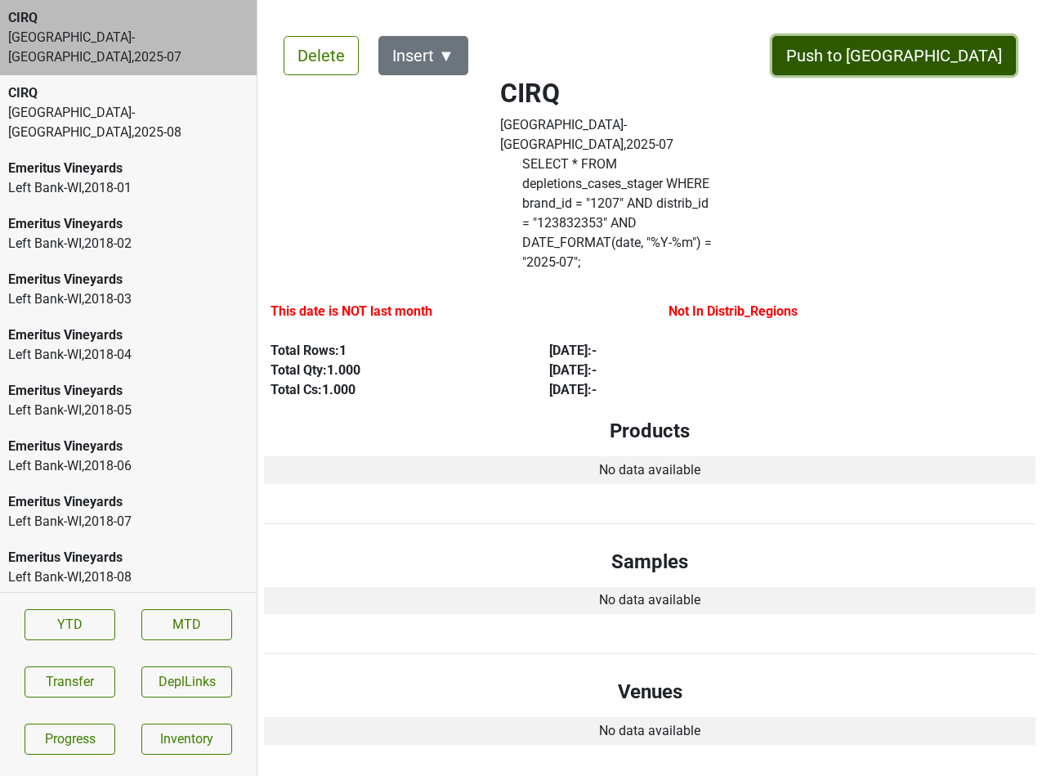
click at [964, 49] on button "Push to DC" at bounding box center [894, 55] width 244 height 39
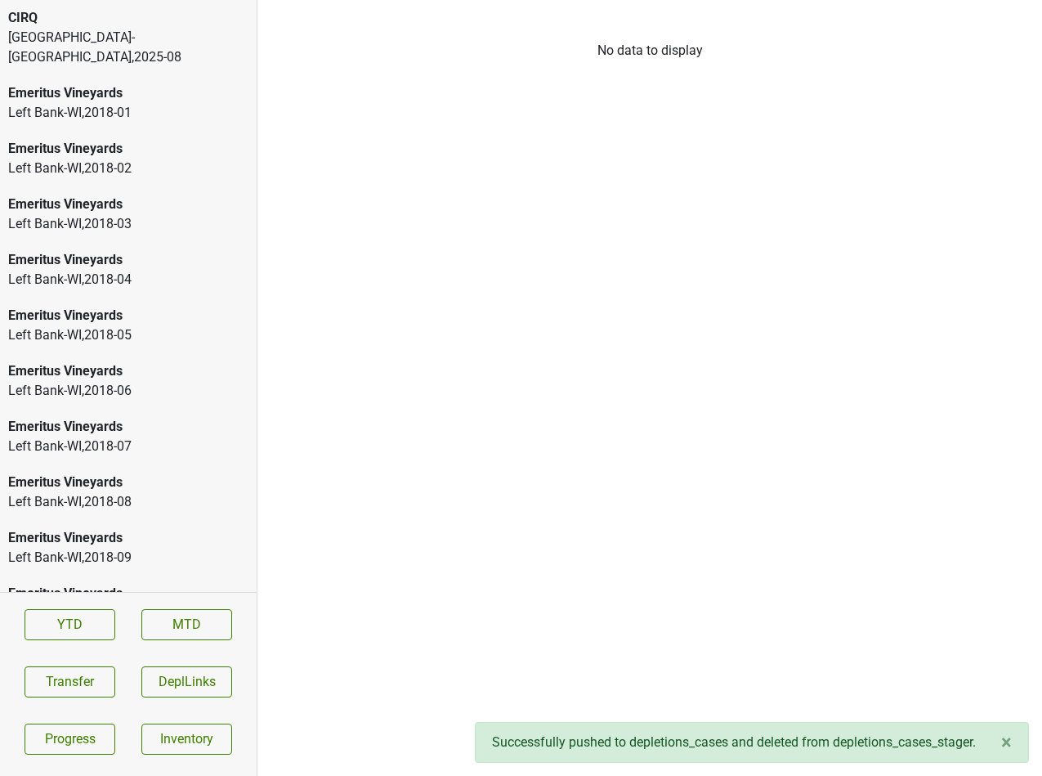
click at [198, 40] on div "Tramonte-OH , 2025 - 08" at bounding box center [128, 47] width 240 height 39
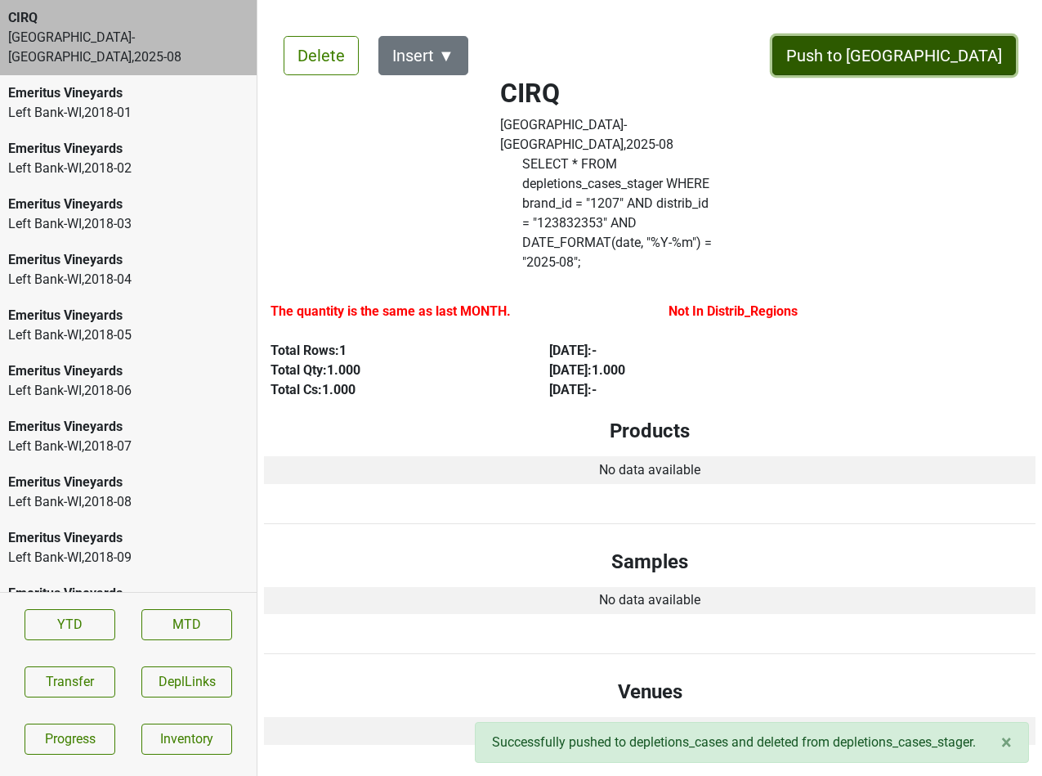
click at [940, 45] on button "Push to DC" at bounding box center [894, 55] width 244 height 39
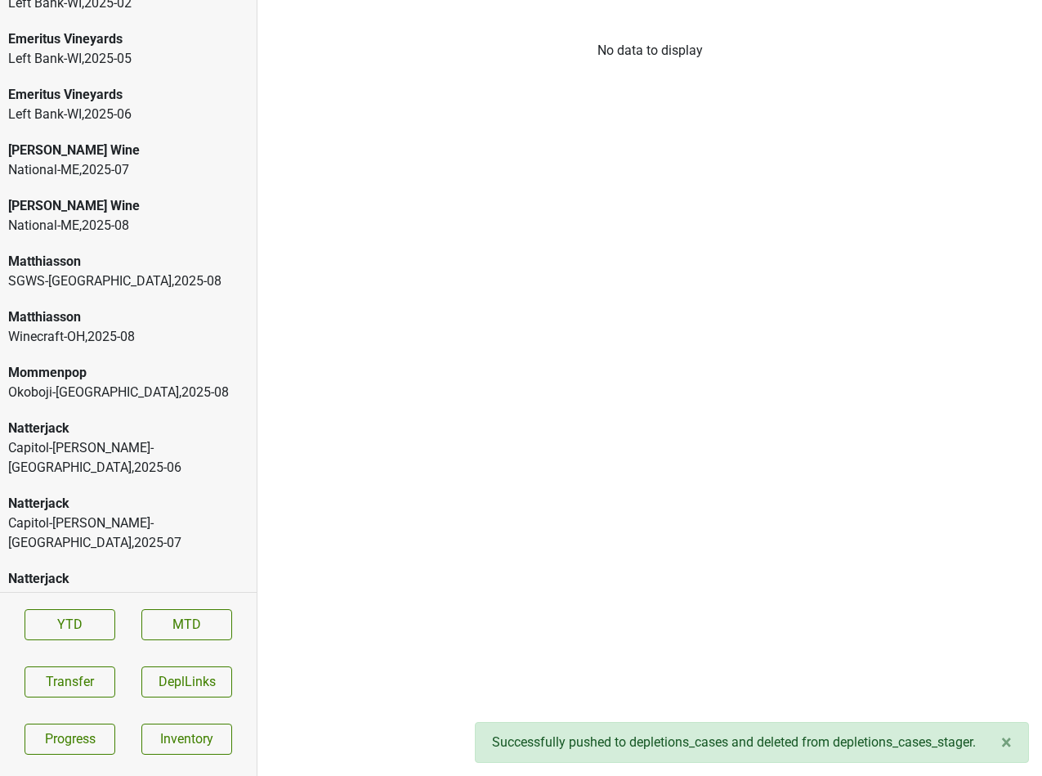
scroll to position [2798, 0]
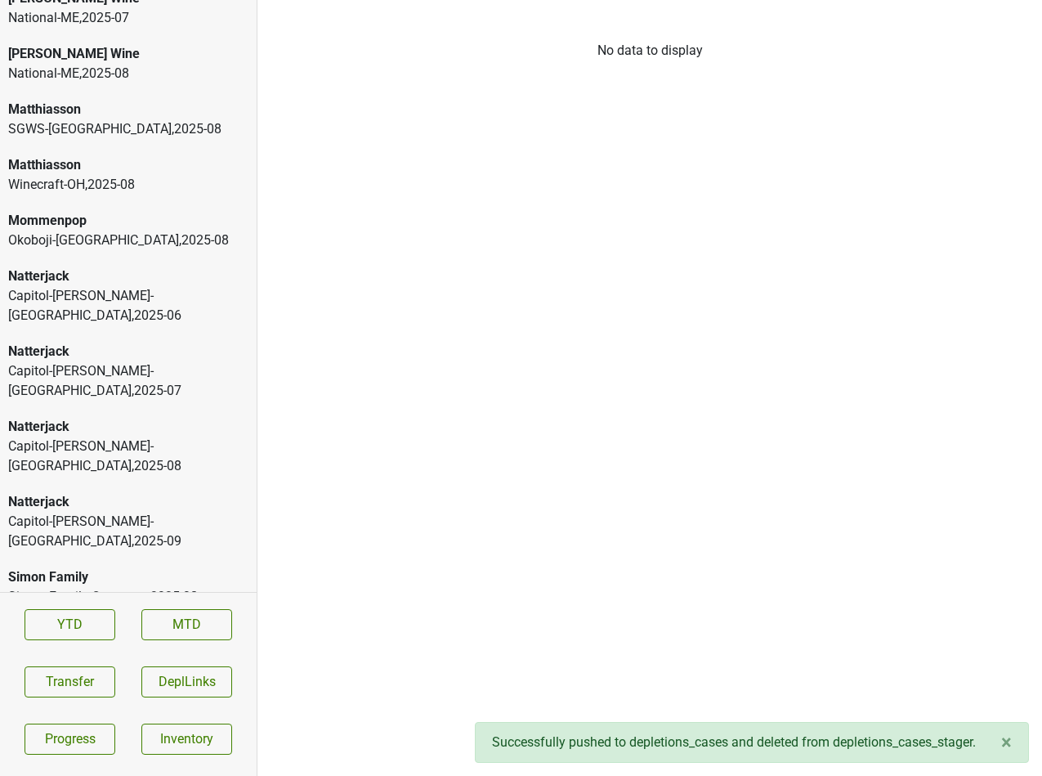
click at [99, 189] on div "Winecraft-OH , 2025 - 08" at bounding box center [128, 185] width 240 height 20
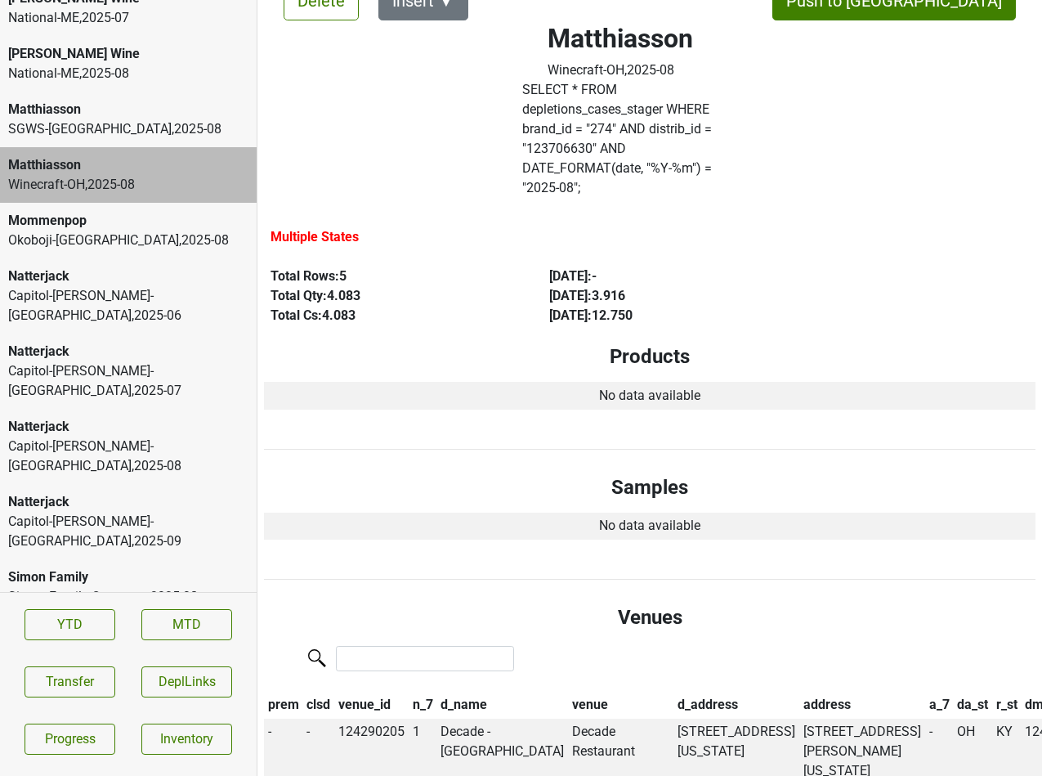
scroll to position [0, 0]
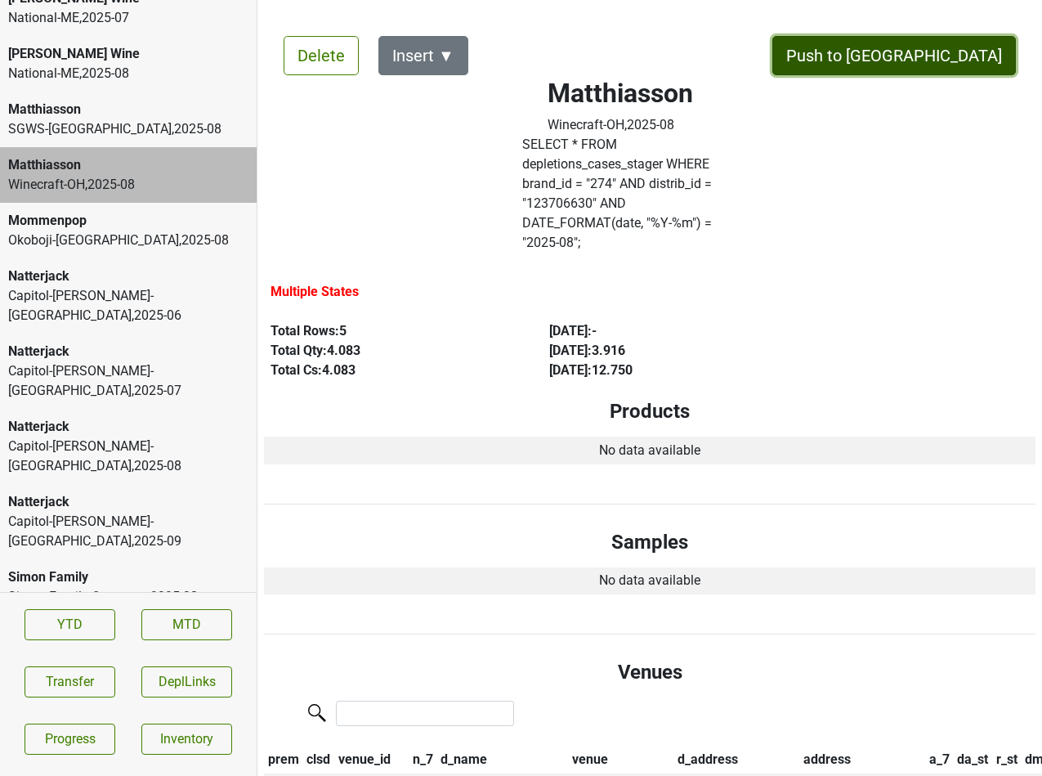
click at [968, 63] on button "Push to DC" at bounding box center [894, 55] width 244 height 39
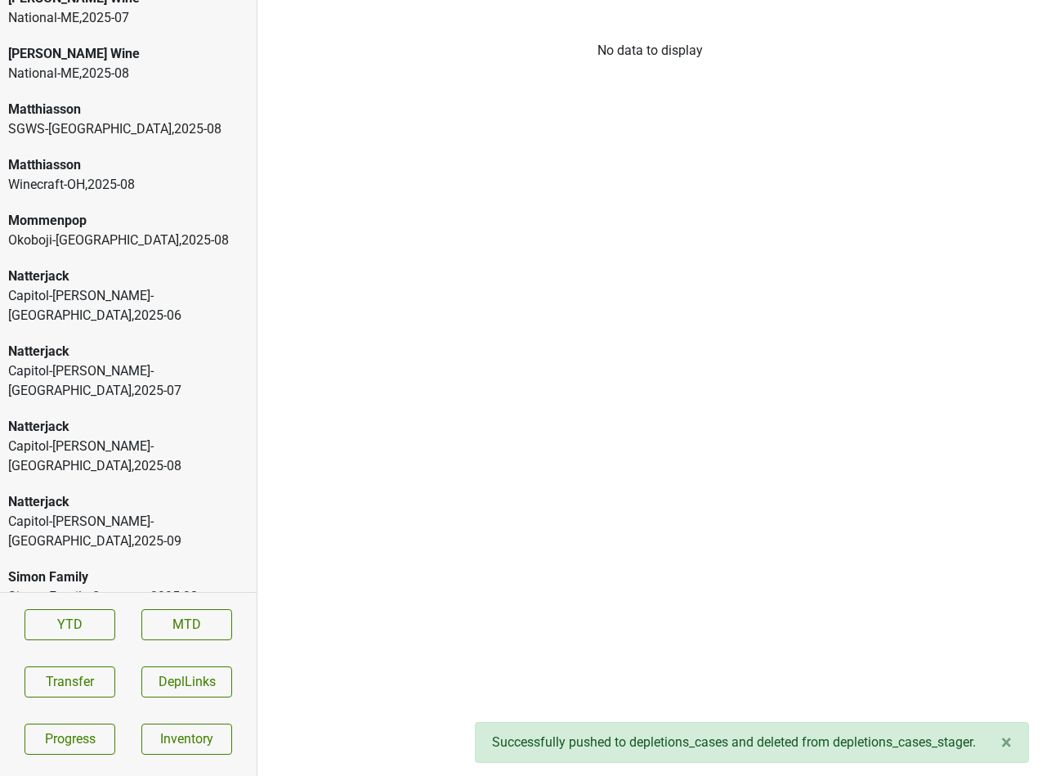
scroll to position [2743, 0]
click at [90, 180] on div "SGWS-WA , 2025 - 08" at bounding box center [128, 185] width 240 height 20
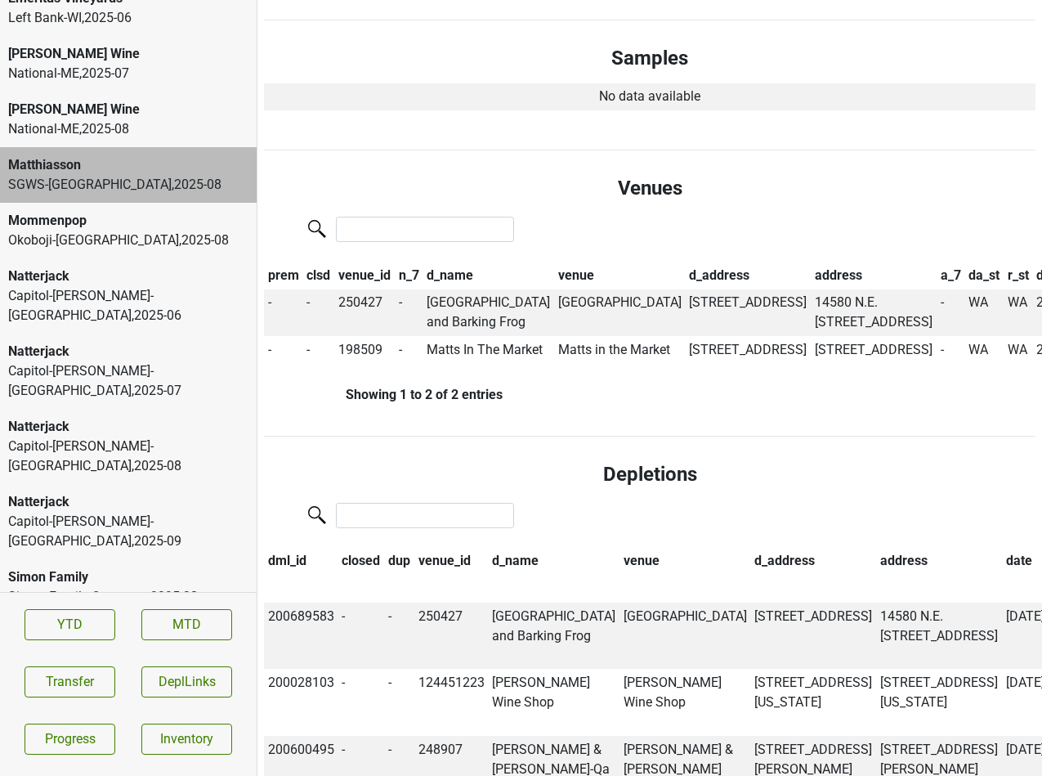
scroll to position [0, 0]
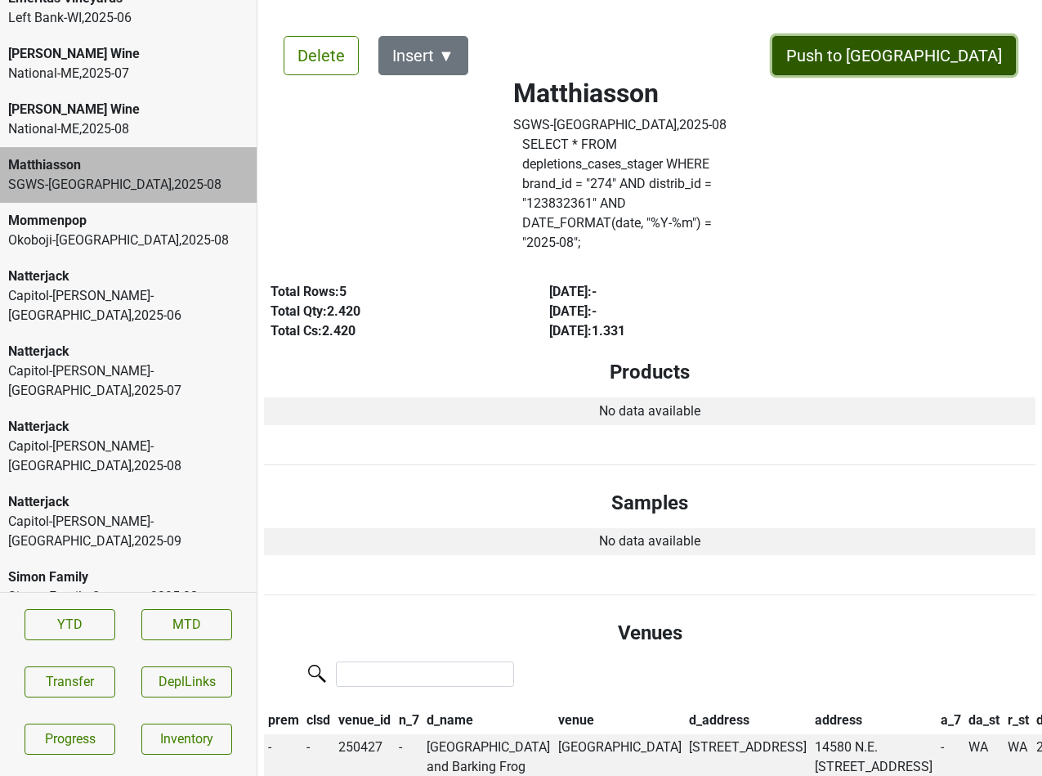
click at [936, 51] on button "Push to DC" at bounding box center [894, 55] width 244 height 39
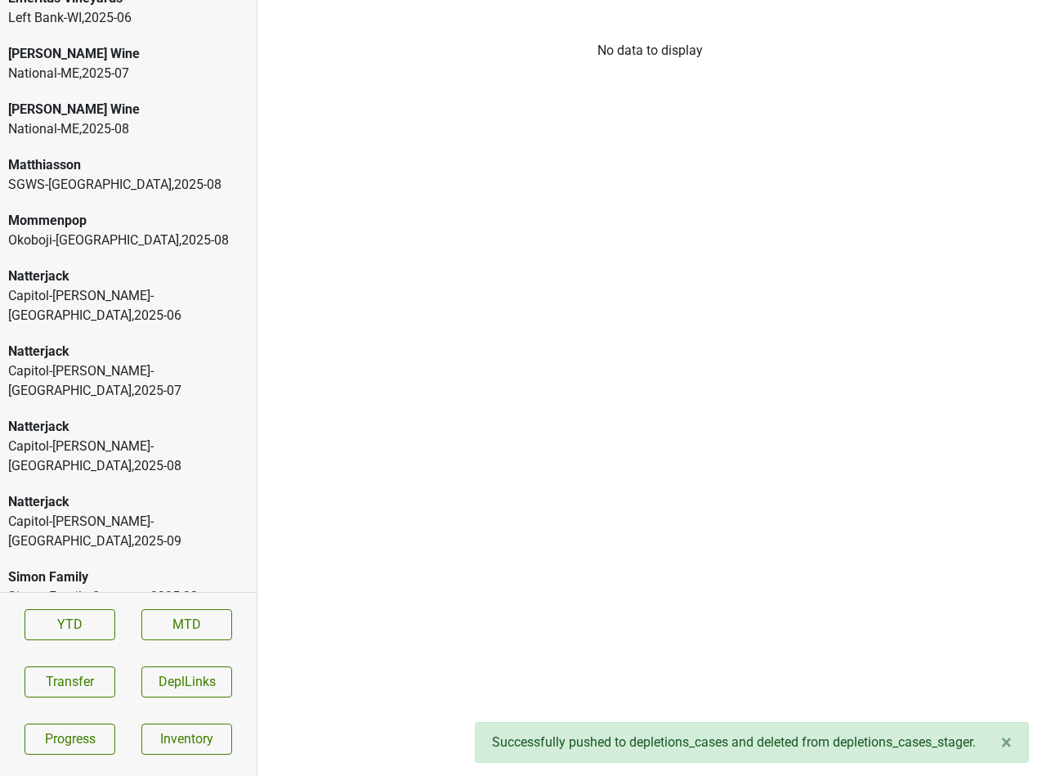
scroll to position [2687, 0]
click at [94, 436] on div "Capitol-Husting-WI , 2025 - 08" at bounding box center [128, 455] width 240 height 39
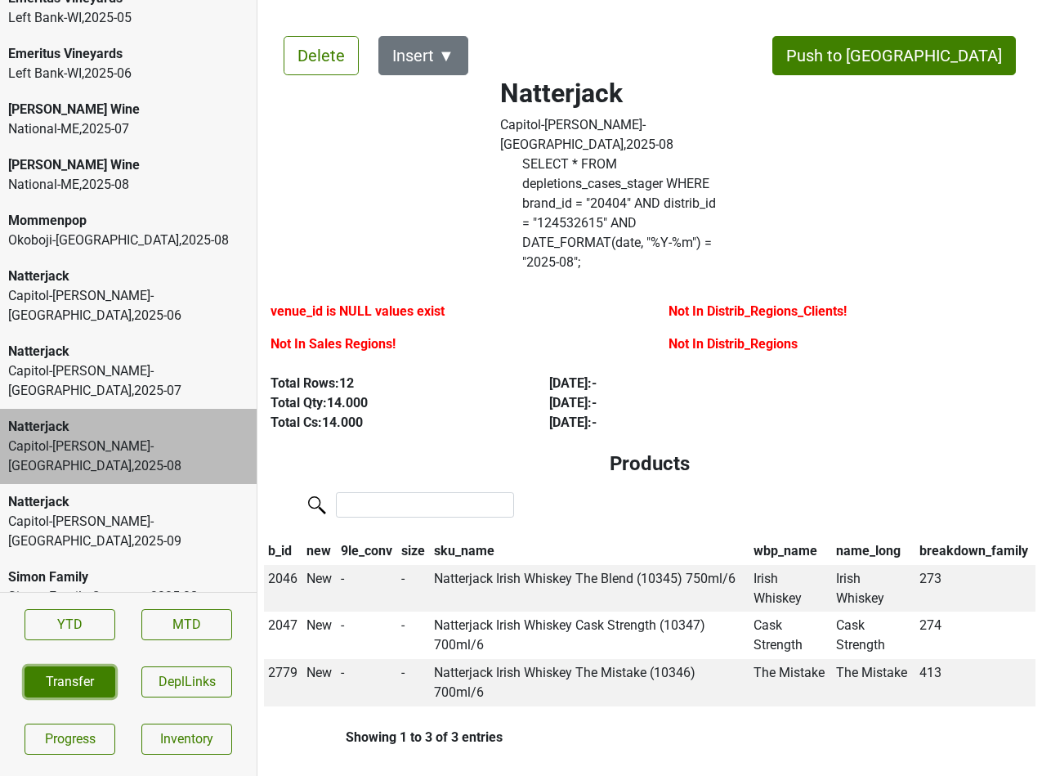
click at [81, 670] on button "Transfer" at bounding box center [70, 681] width 91 height 31
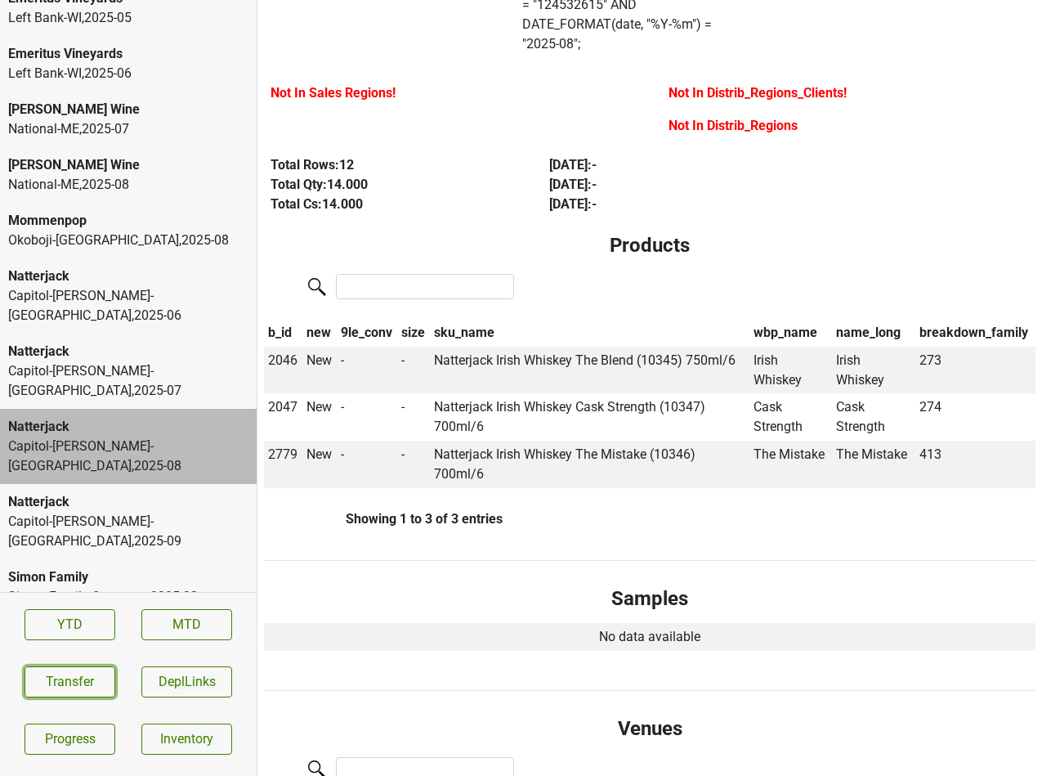
scroll to position [0, 0]
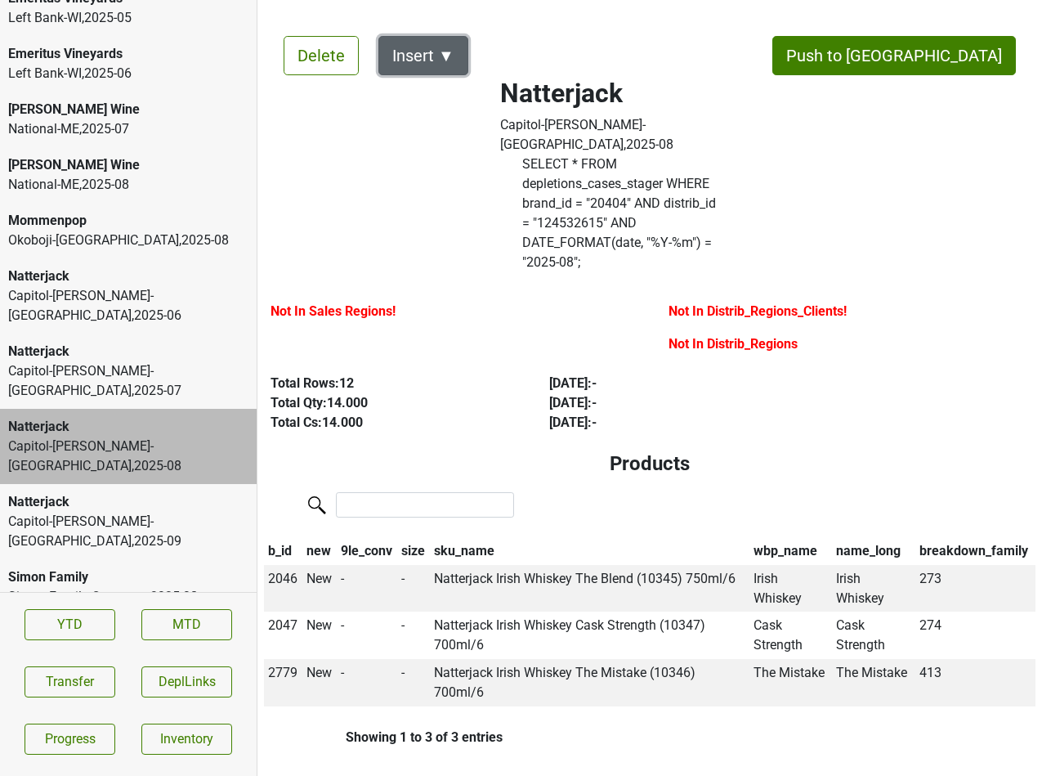
click at [448, 57] on button "Insert ▼" at bounding box center [423, 55] width 90 height 39
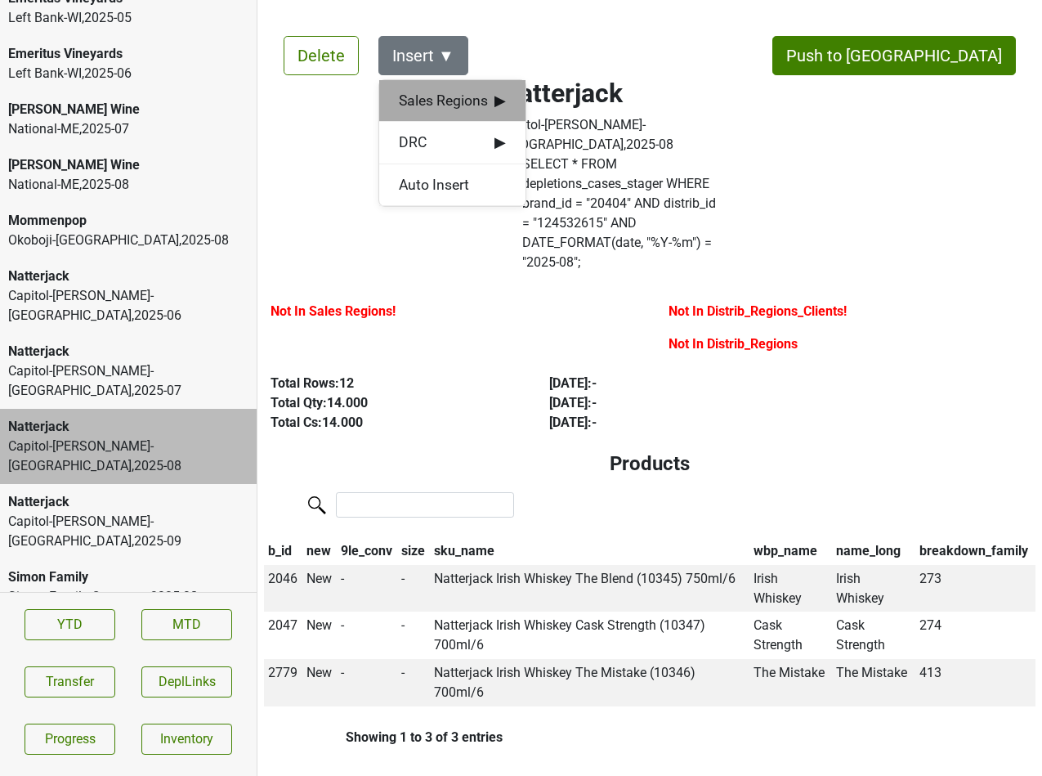
click at [444, 91] on span "Sales Regions ▶" at bounding box center [452, 100] width 107 height 21
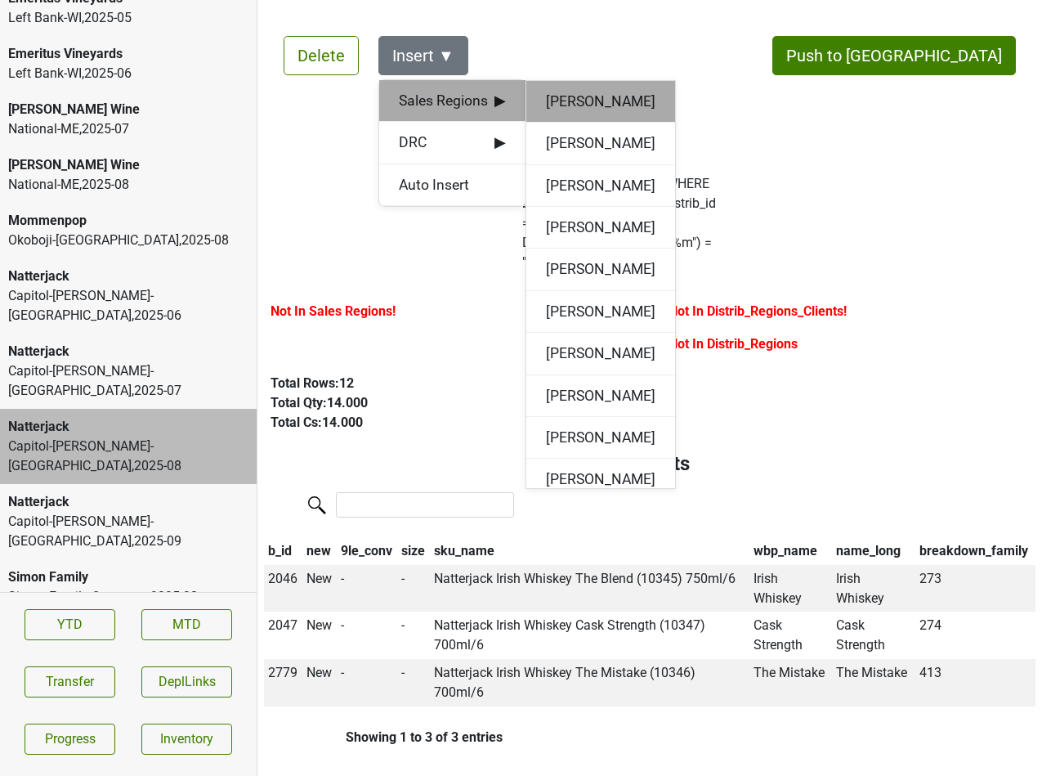
click at [559, 101] on div "Aidan Mehigan" at bounding box center [600, 102] width 149 height 42
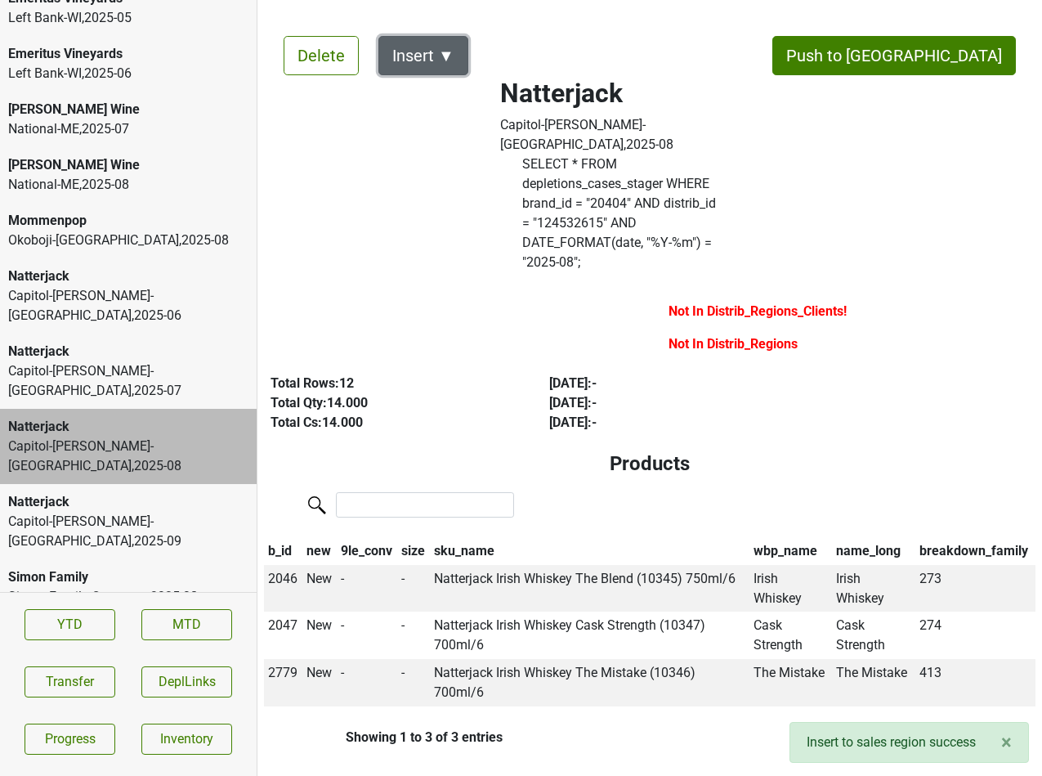
click at [443, 51] on button "Insert ▼" at bounding box center [423, 55] width 90 height 39
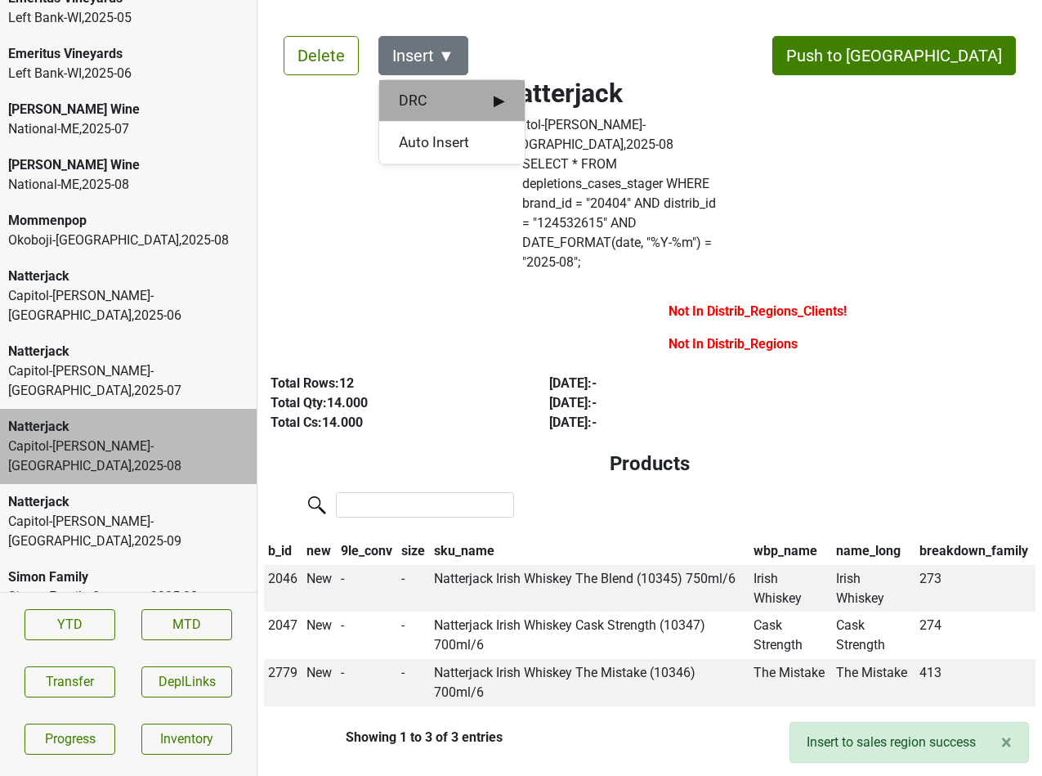
click at [446, 96] on span "DRC ▶" at bounding box center [452, 100] width 106 height 21
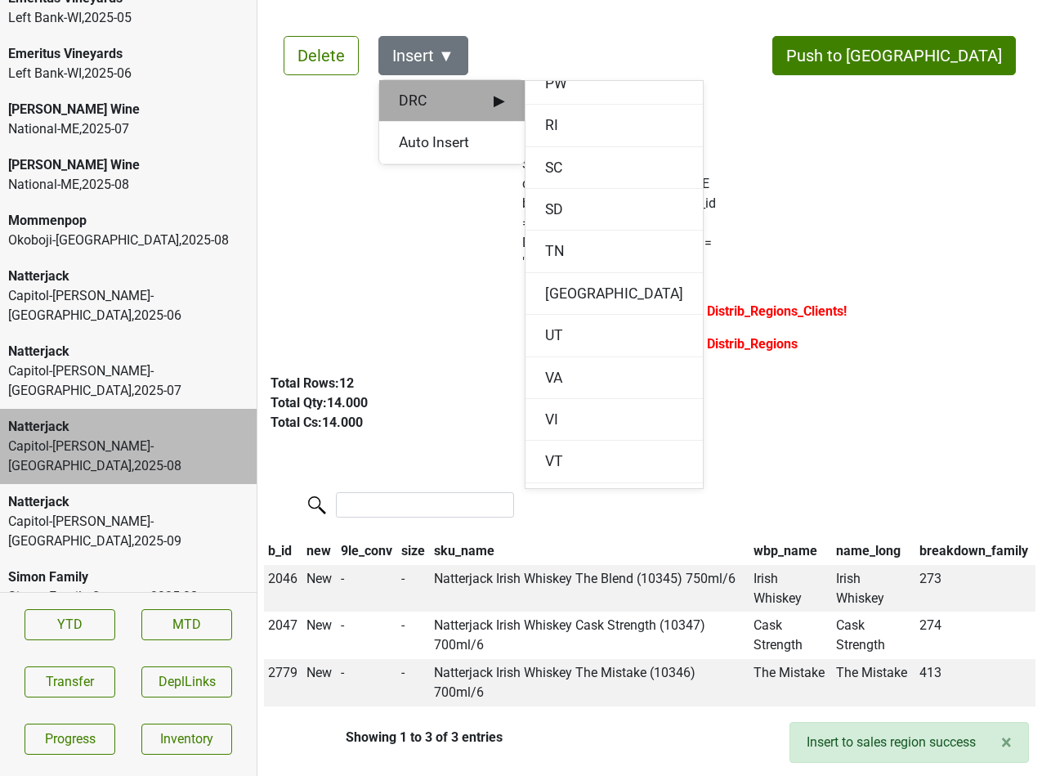
scroll to position [2155, 0]
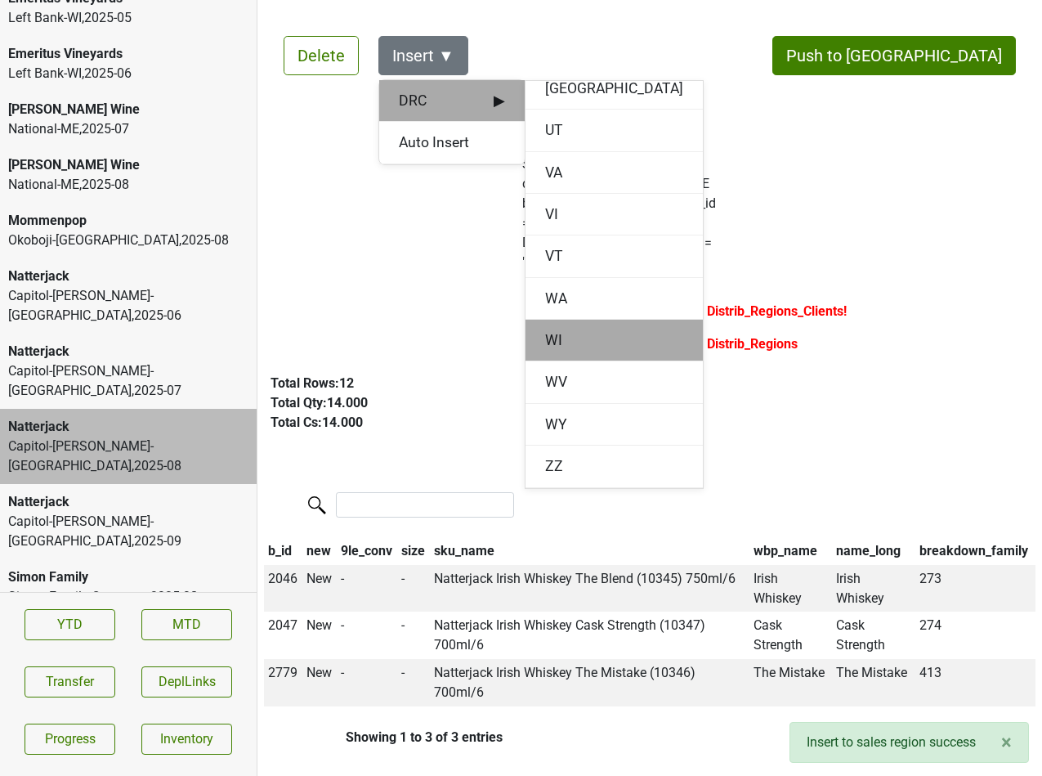
click at [551, 332] on div "WI" at bounding box center [614, 341] width 177 height 42
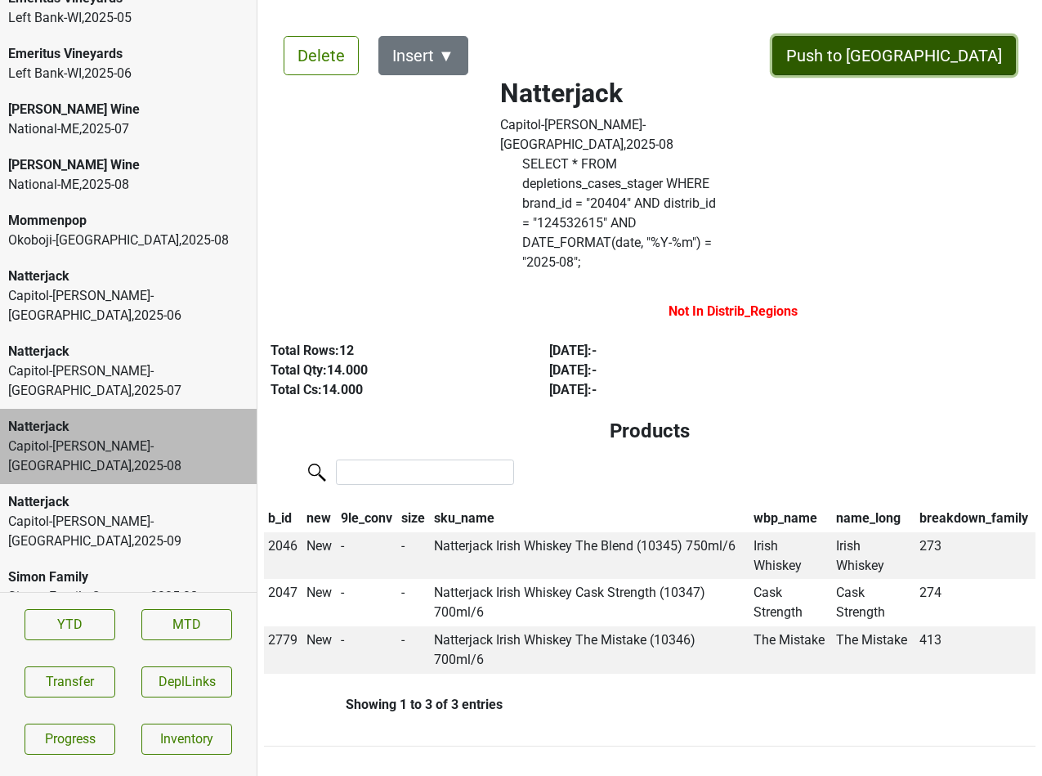
click at [933, 53] on button "Push to DC" at bounding box center [894, 55] width 244 height 39
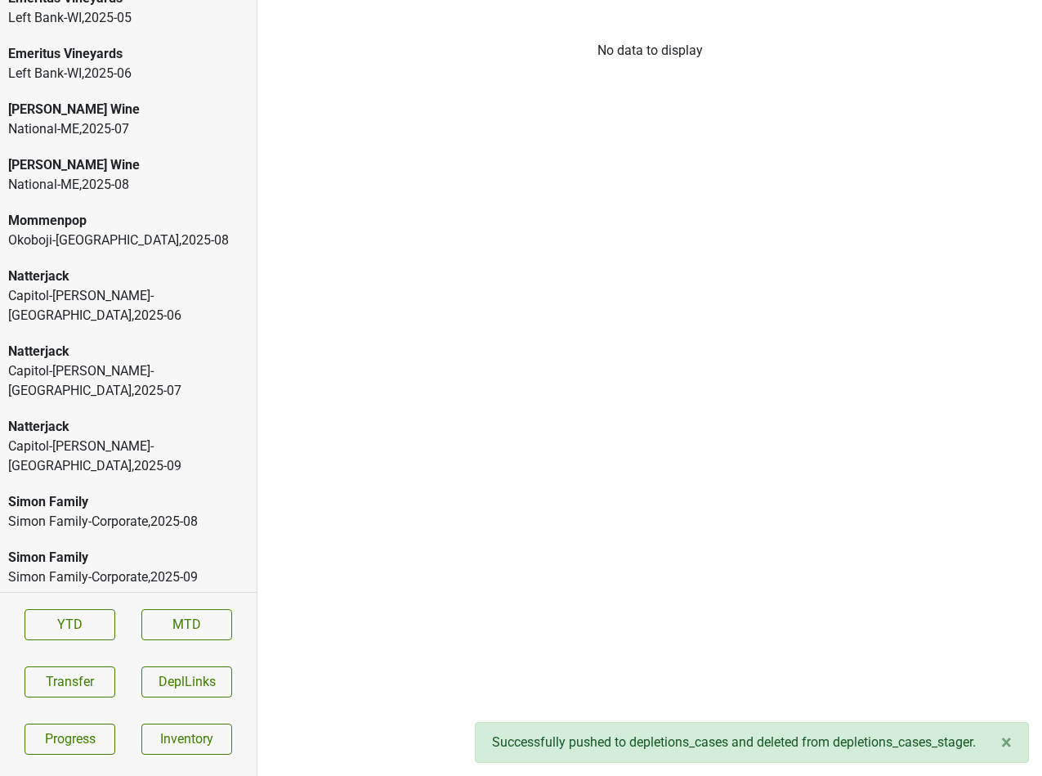
scroll to position [2632, 0]
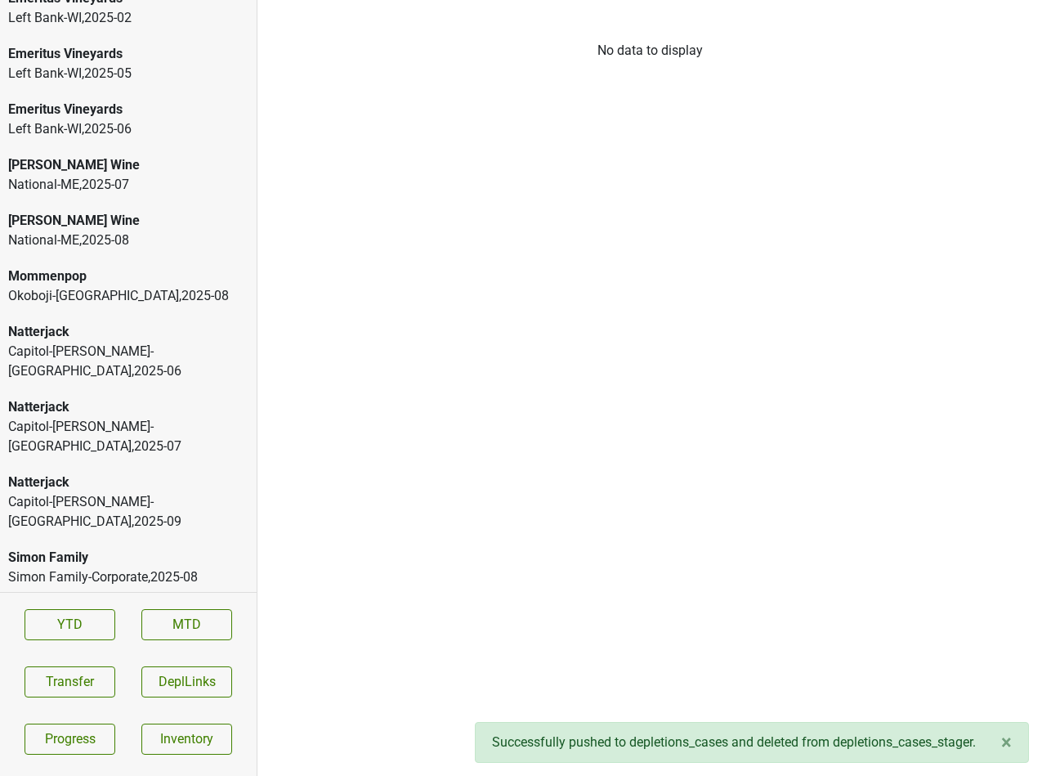
click at [154, 329] on div "Natterjack" at bounding box center [128, 332] width 240 height 20
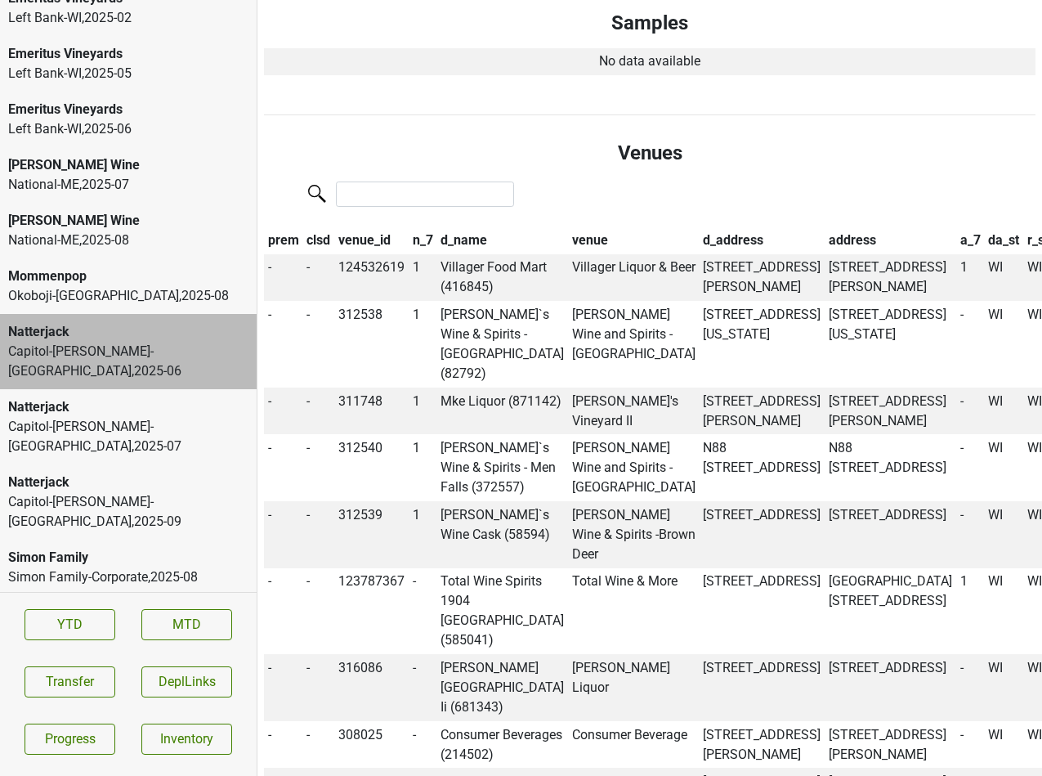
scroll to position [538, 0]
click at [485, 388] on td "Mke Liquor (871142)" at bounding box center [502, 411] width 132 height 47
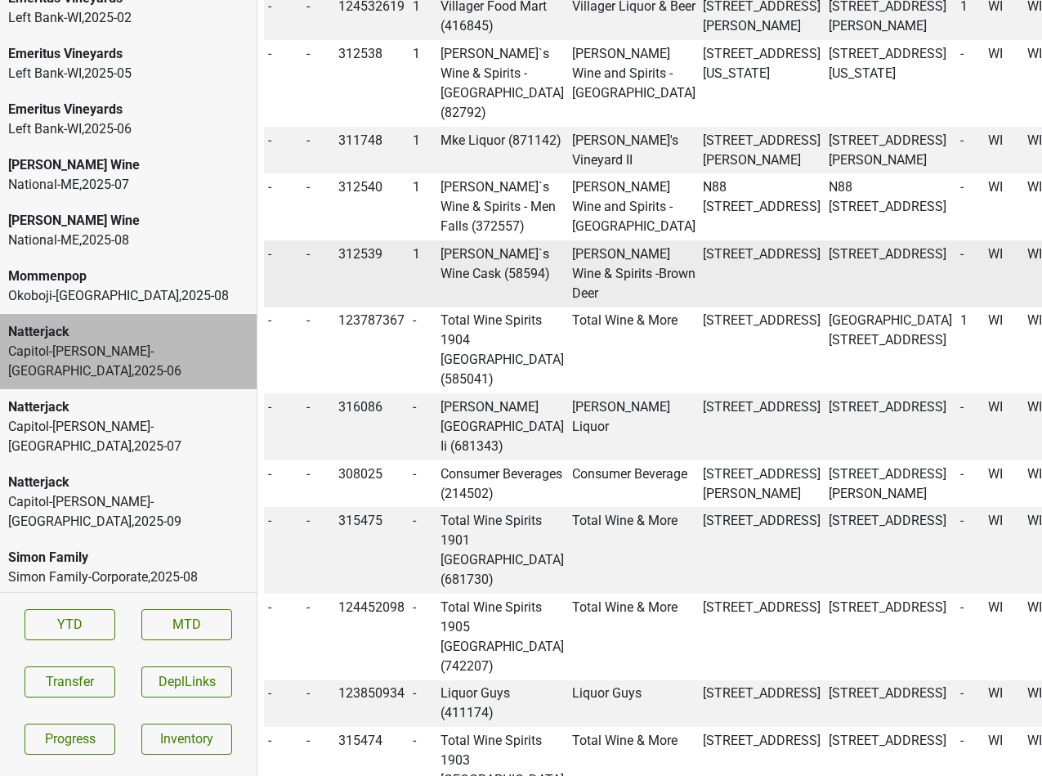
scroll to position [0, 0]
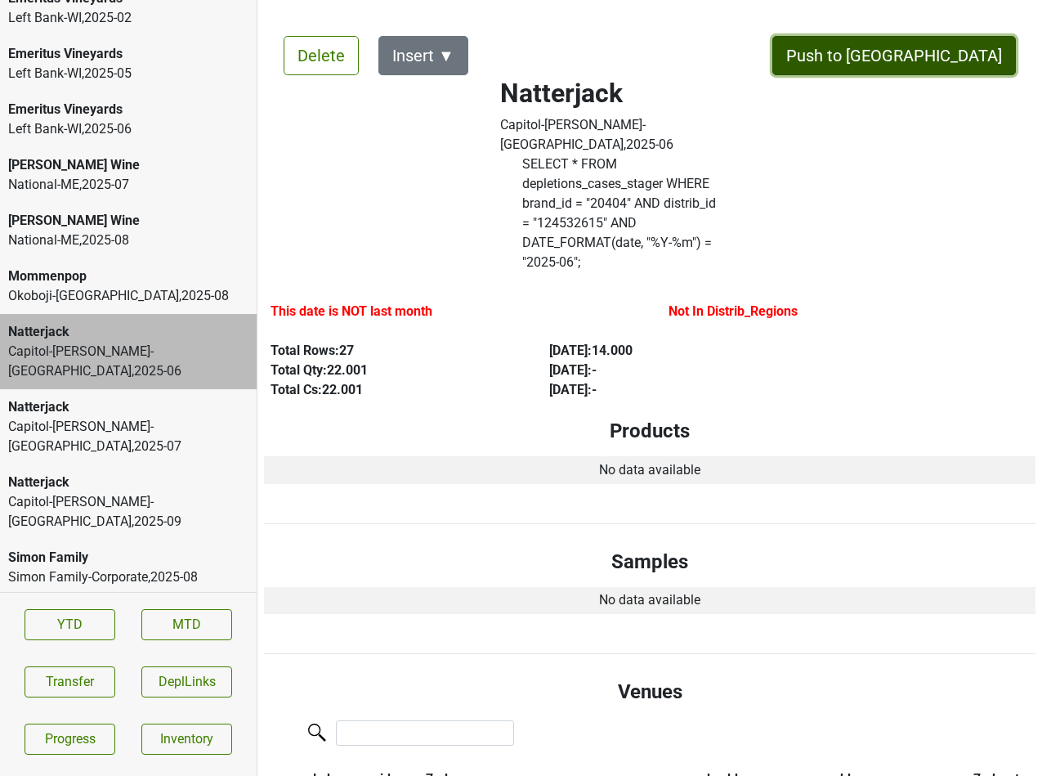
click at [944, 53] on button "Push to DC" at bounding box center [894, 55] width 244 height 39
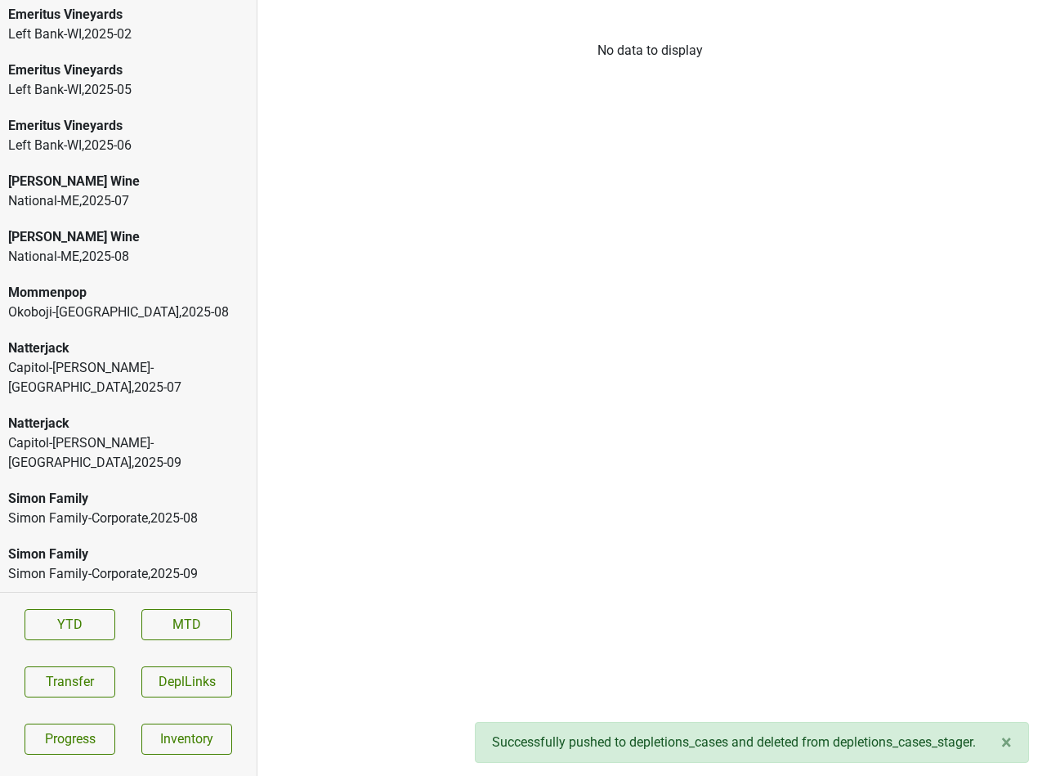
scroll to position [2576, 0]
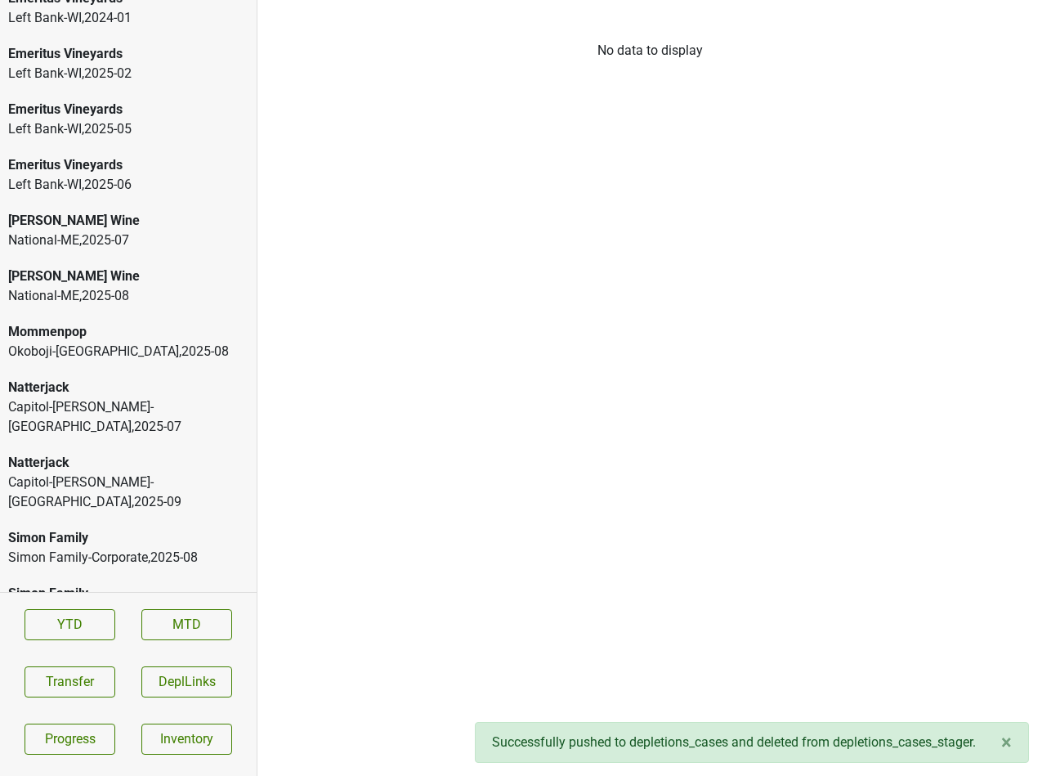
click at [126, 394] on div "Natterjack" at bounding box center [128, 388] width 240 height 20
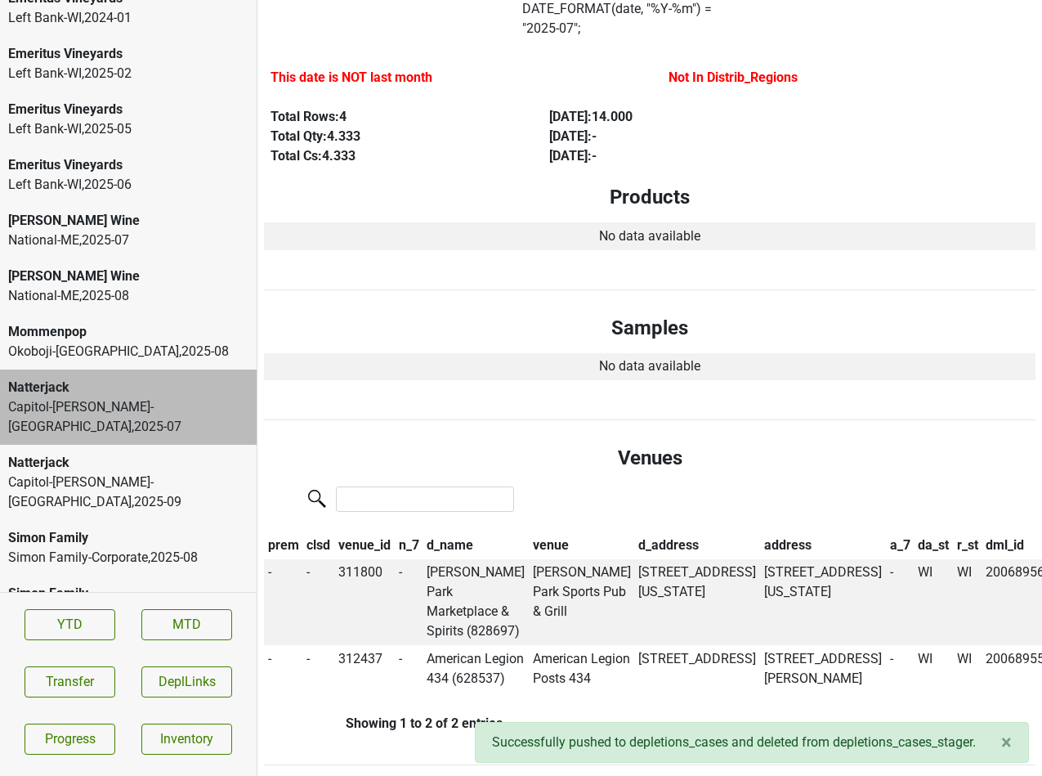
scroll to position [0, 0]
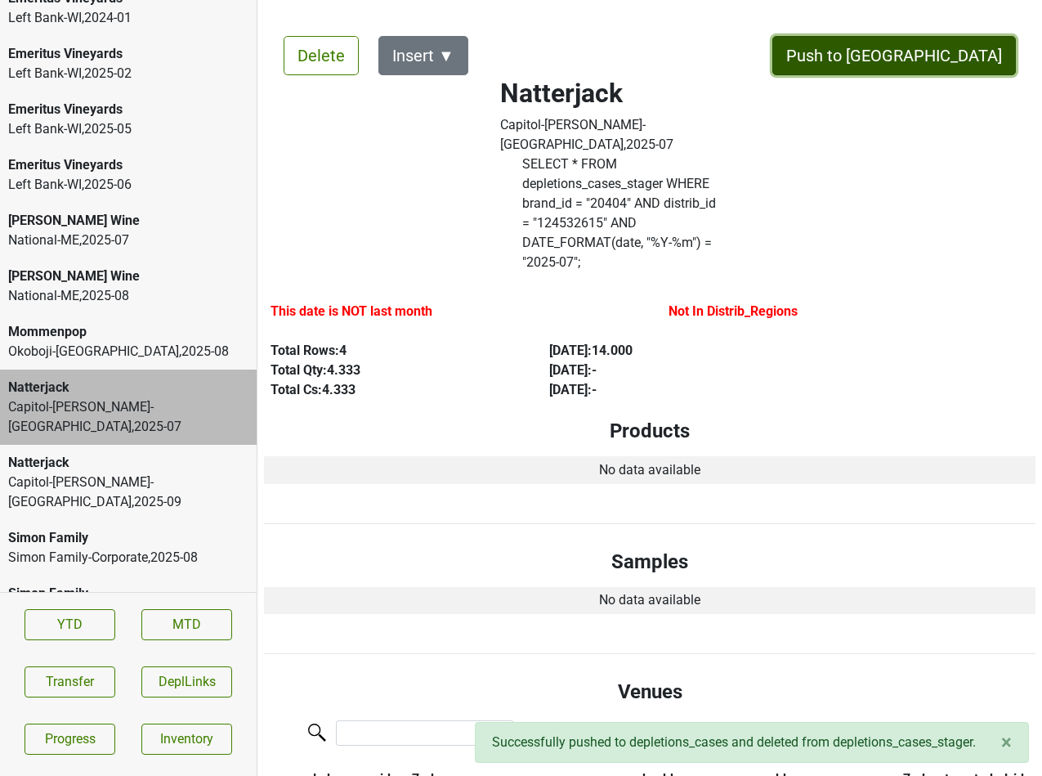
click at [947, 69] on button "Push to DC" at bounding box center [894, 55] width 244 height 39
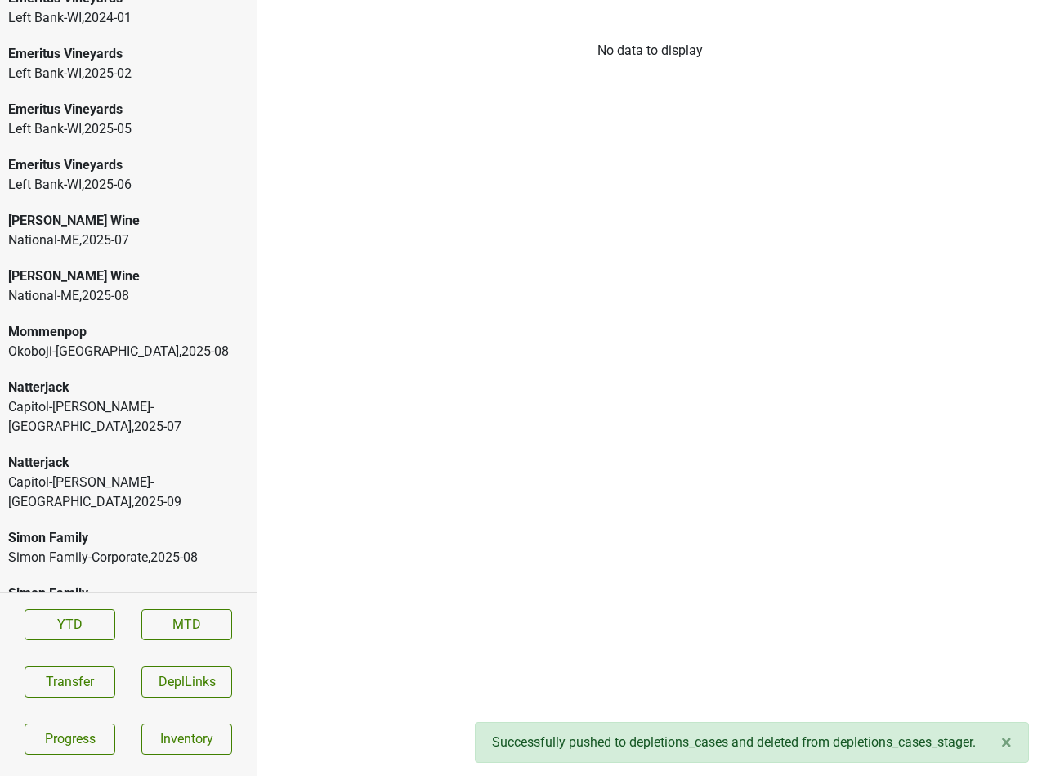
scroll to position [2520, 0]
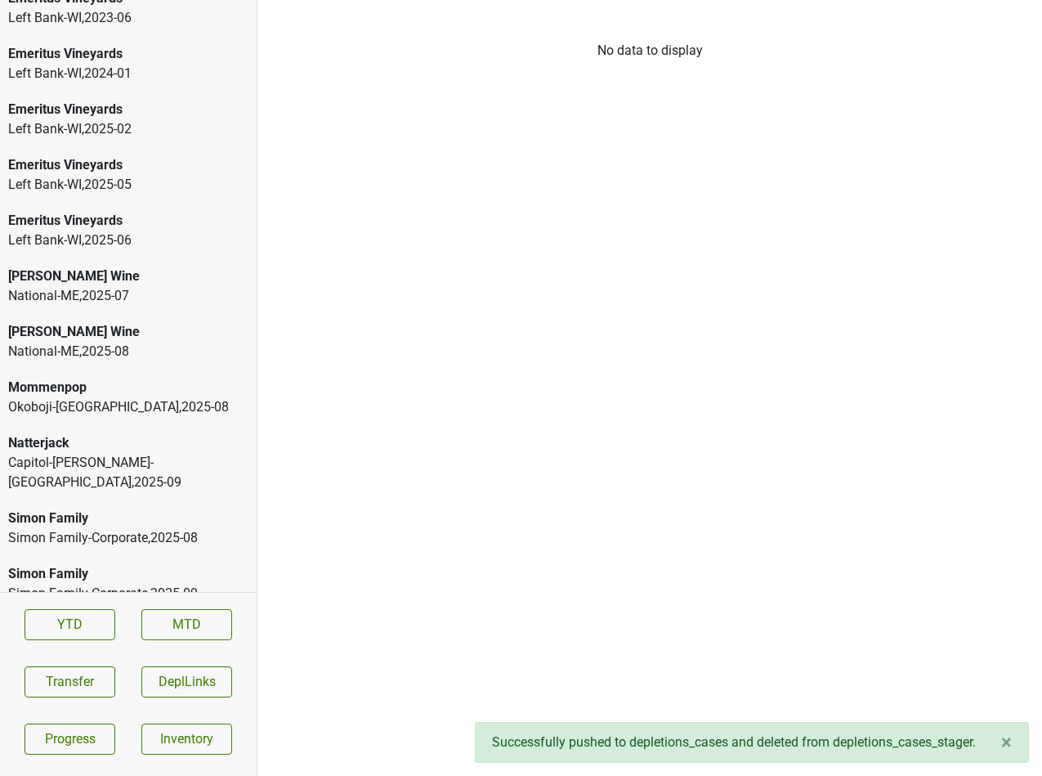
click at [144, 453] on div "Capitol-Husting-WI , 2025 - 09" at bounding box center [128, 472] width 240 height 39
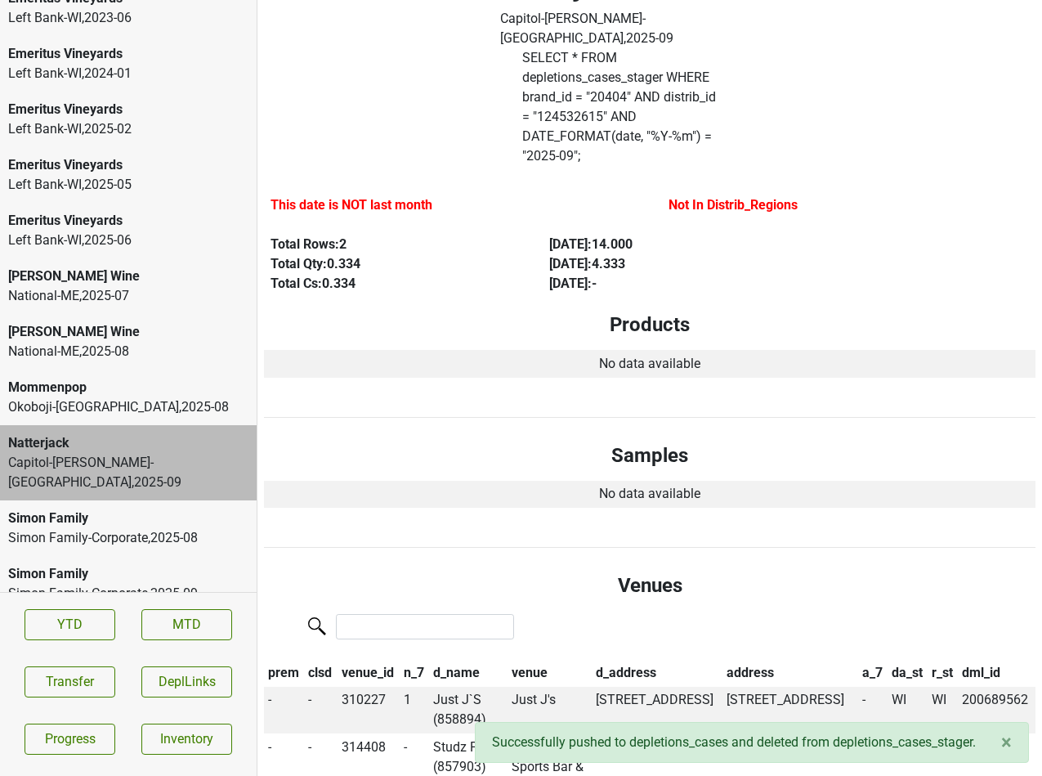
scroll to position [0, 0]
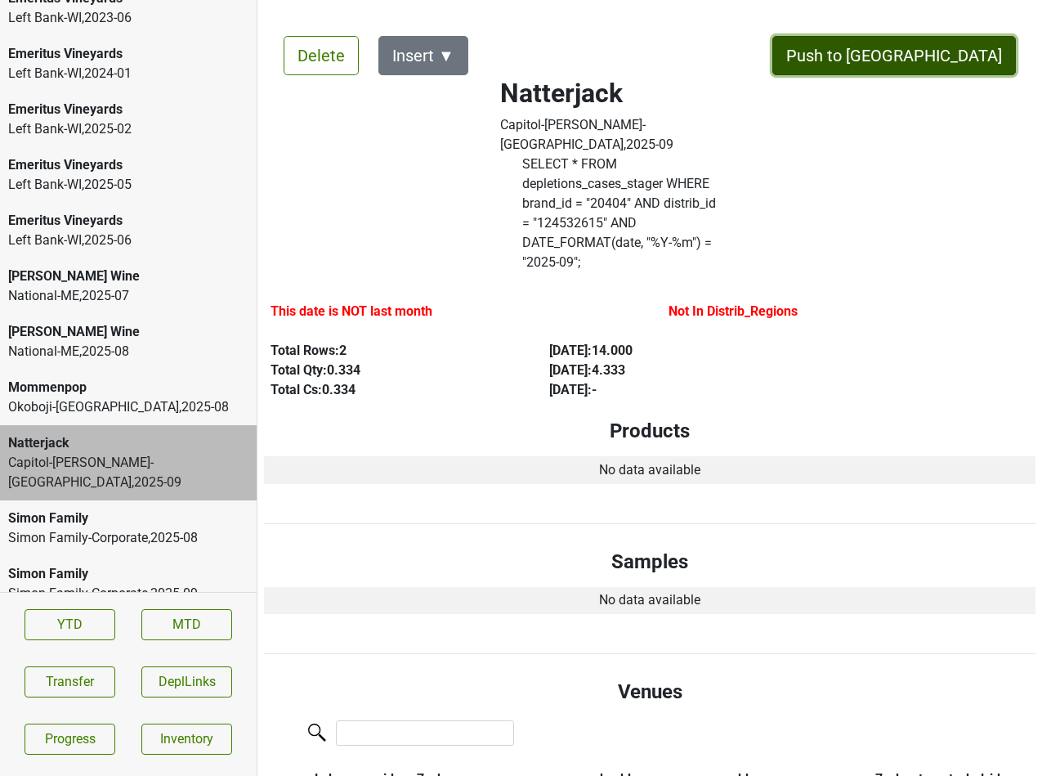
click at [955, 51] on button "Push to DC" at bounding box center [894, 55] width 244 height 39
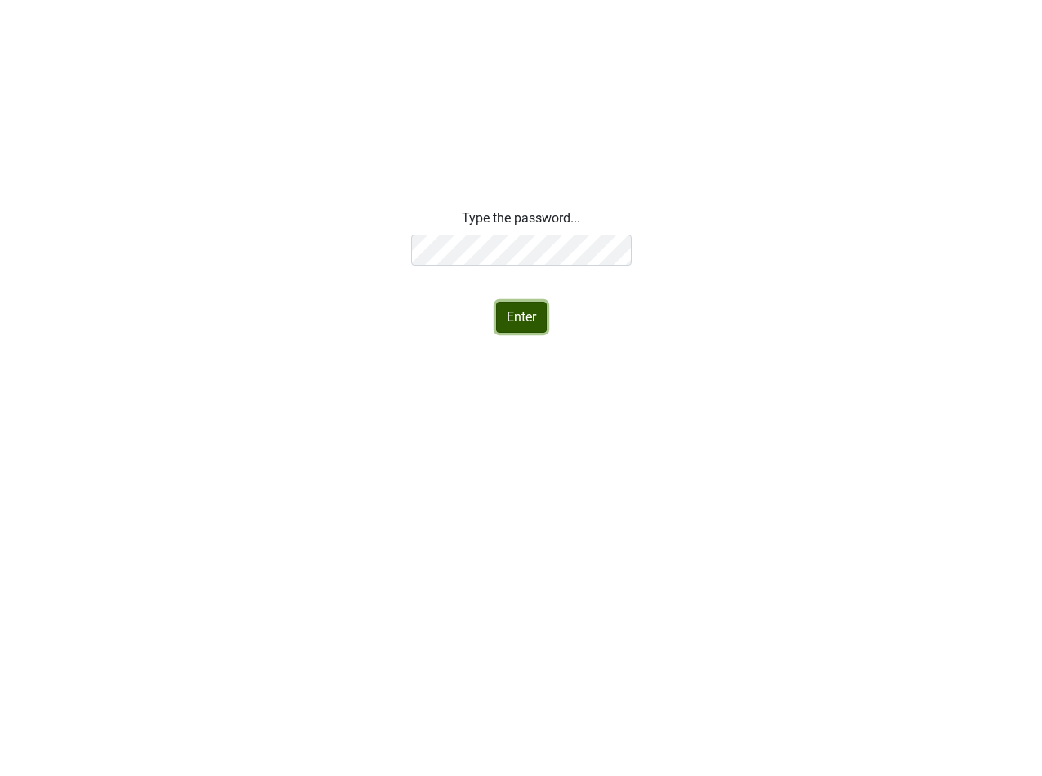
click at [522, 322] on button "Enter" at bounding box center [521, 317] width 51 height 31
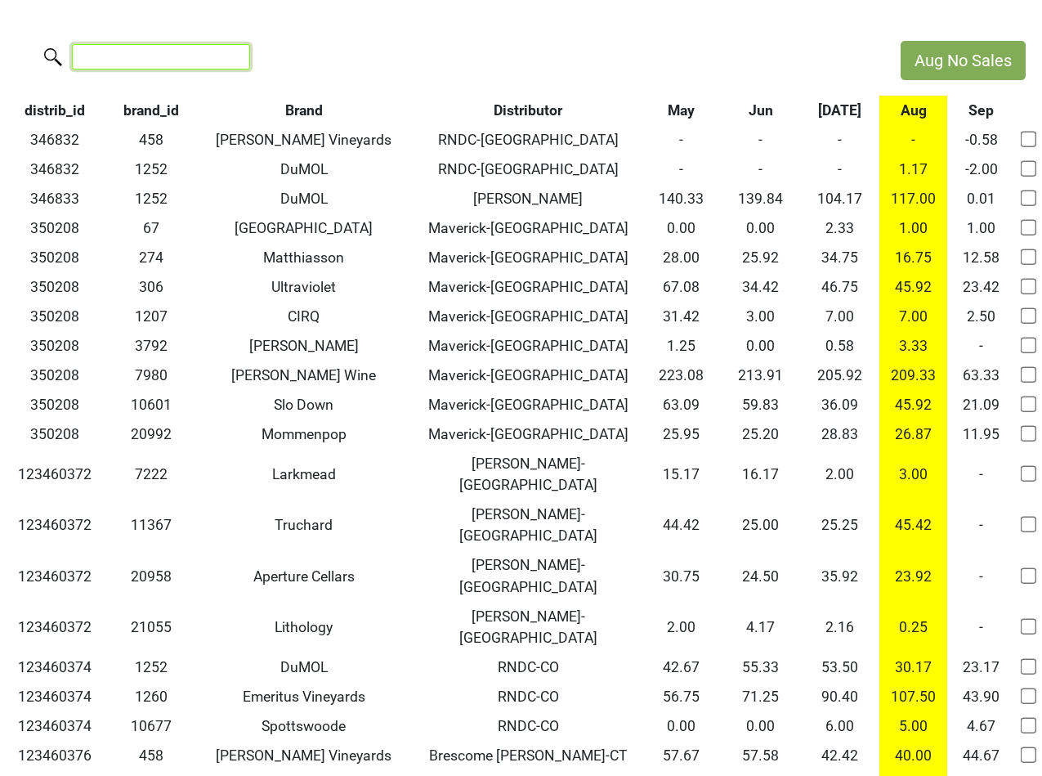
click at [93, 56] on input "search" at bounding box center [161, 56] width 178 height 25
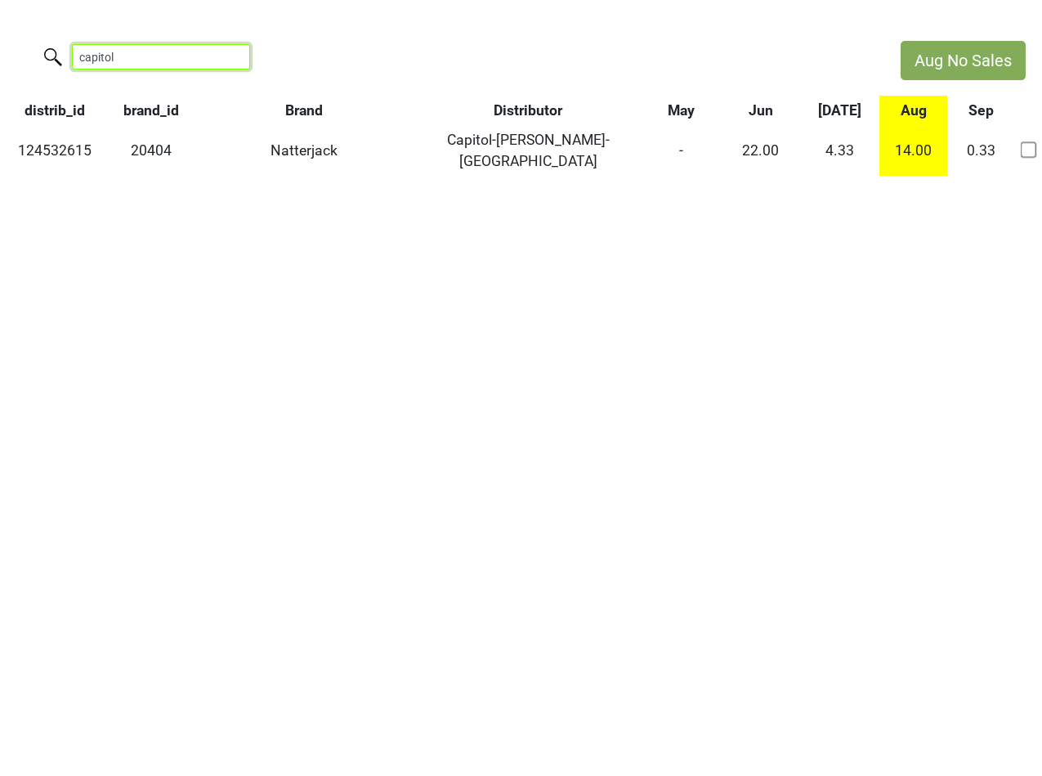
type input "capitol"
